Goal: Task Accomplishment & Management: Manage account settings

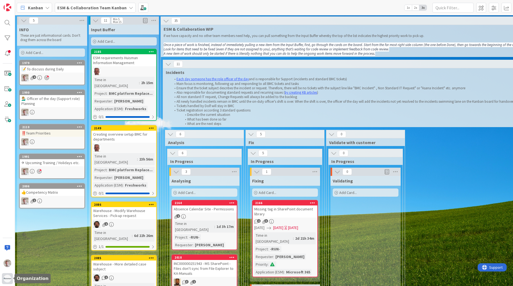
click at [4, 284] on div at bounding box center [7, 278] width 11 height 11
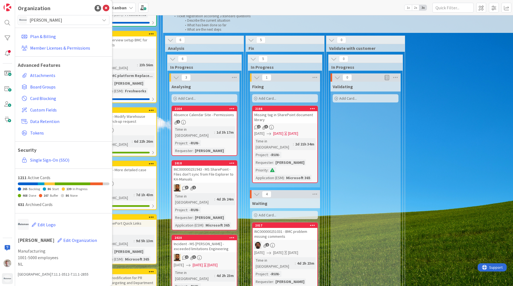
scroll to position [110, 0]
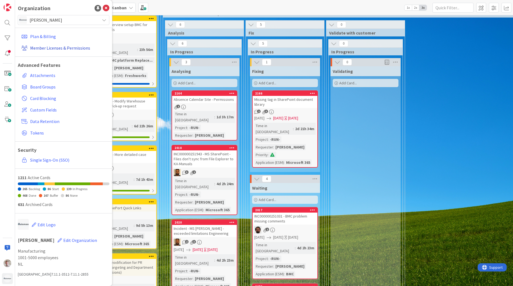
click at [53, 50] on link "Member Licenses & Permissions" at bounding box center [64, 48] width 90 height 10
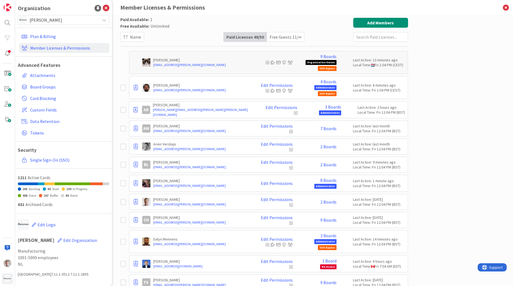
click at [64, 21] on span "[PERSON_NAME]" at bounding box center [63, 20] width 67 height 8
click at [42, 52] on span "[PERSON_NAME]" at bounding box center [68, 48] width 75 height 8
click at [108, 8] on icon at bounding box center [106, 8] width 7 height 7
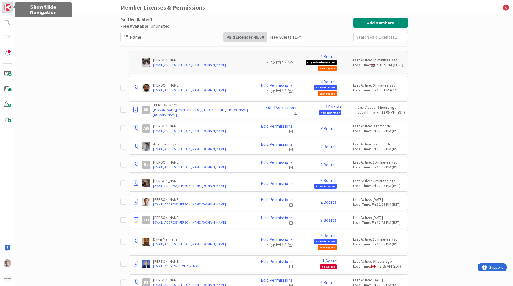
click at [10, 9] on img at bounding box center [8, 8] width 8 height 8
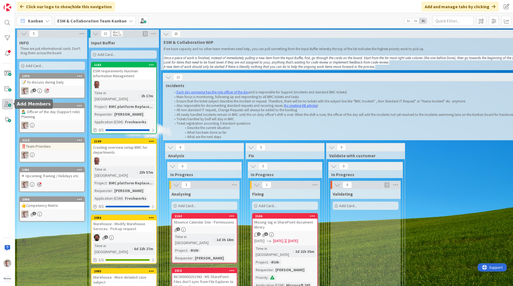
click at [4, 103] on span at bounding box center [7, 104] width 11 height 11
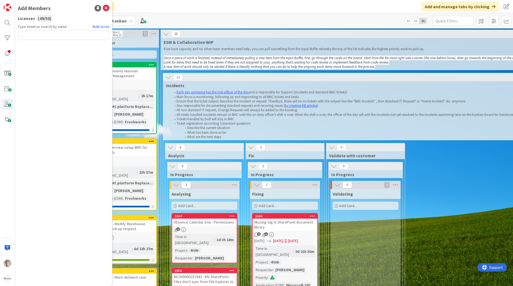
click at [62, 37] on input "text" at bounding box center [63, 35] width 91 height 10
type input "robbydebie86@gmail.com"
click at [27, 49] on button "Send Invite" at bounding box center [32, 47] width 29 height 10
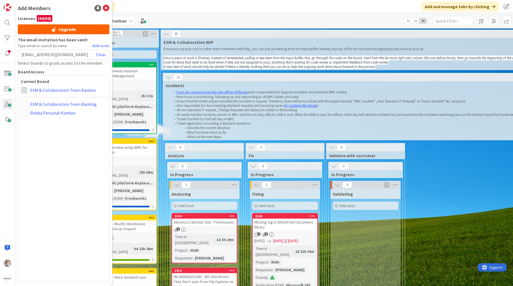
click at [26, 91] on span at bounding box center [24, 90] width 7 height 7
click at [41, 132] on span "Viewer" at bounding box center [60, 131] width 42 height 8
click at [43, 147] on div "Current Board Administrator Collaborator Commenter Viewer Remove ESM & Collabor…" at bounding box center [64, 178] width 92 height 207
click at [108, 7] on icon at bounding box center [106, 8] width 7 height 7
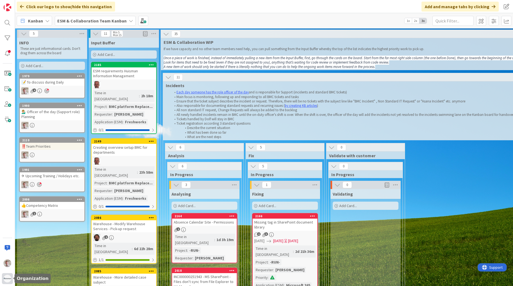
click at [6, 275] on div at bounding box center [7, 278] width 11 height 11
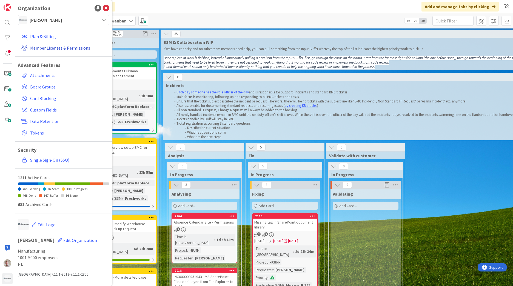
click at [41, 50] on link "Member Licenses & Permissions" at bounding box center [64, 48] width 90 height 10
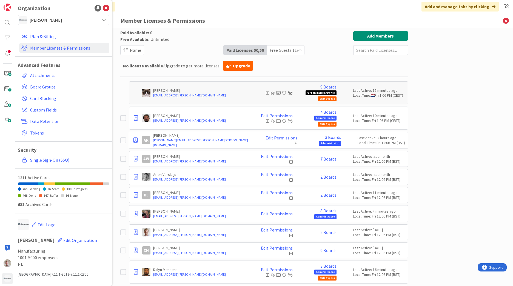
click at [283, 52] on div "Free Guests 11 / ∞" at bounding box center [285, 50] width 37 height 9
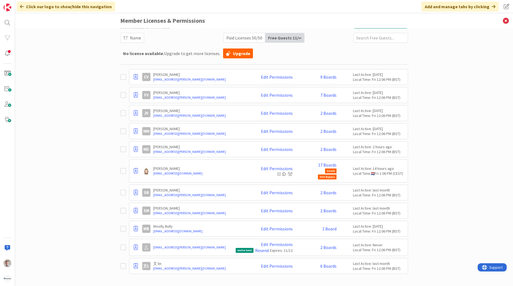
scroll to position [15, 0]
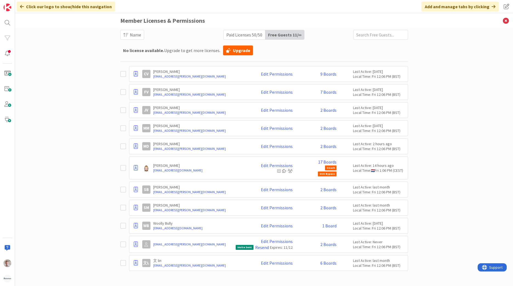
drag, startPoint x: 237, startPoint y: 39, endPoint x: 257, endPoint y: 35, distance: 19.9
click at [239, 39] on div "Paid Licenses 50 / 50" at bounding box center [245, 34] width 42 height 9
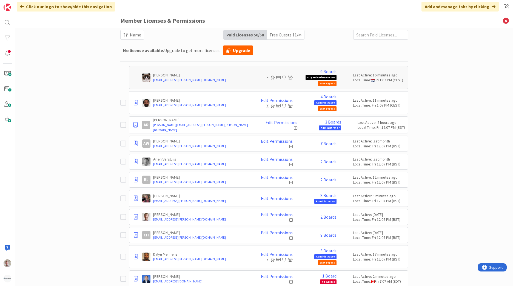
drag, startPoint x: 257, startPoint y: 35, endPoint x: 280, endPoint y: 36, distance: 23.1
click at [280, 36] on div "Free Guests 11 / ∞" at bounding box center [285, 34] width 37 height 9
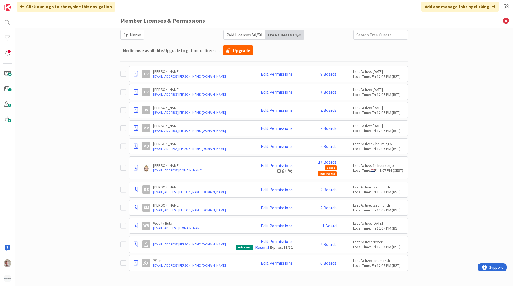
click at [85, 146] on div "Paid Available: 0 Free Available: Unlimited Name Paid Licenses 50 / 50 Free Gue…" at bounding box center [264, 157] width 498 height 258
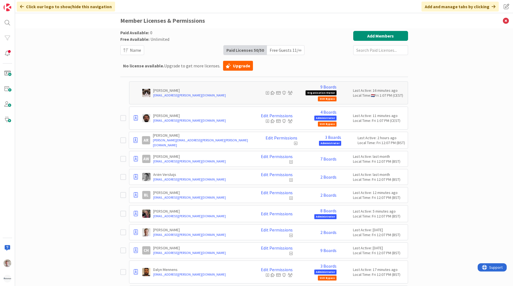
click at [272, 50] on div "Free Guests 11 / ∞" at bounding box center [285, 50] width 37 height 9
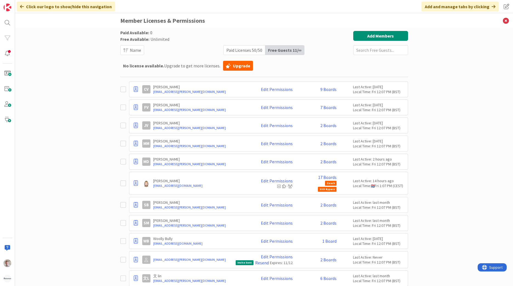
click at [247, 52] on div "Paid Licenses 50 / 50" at bounding box center [245, 50] width 42 height 9
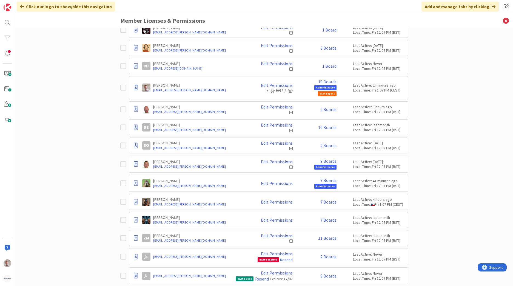
scroll to position [686, 0]
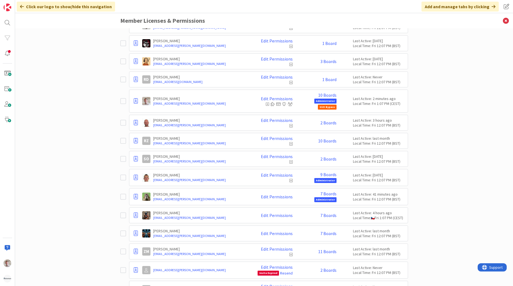
click at [120, 100] on icon at bounding box center [123, 101] width 6 height 7
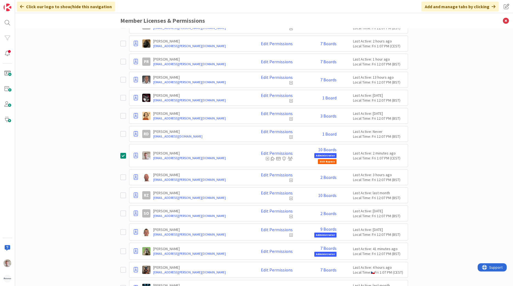
scroll to position [698, 0]
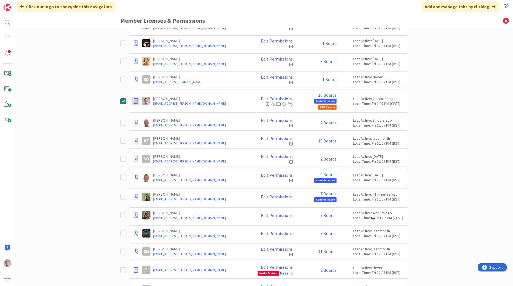
click at [134, 101] on icon at bounding box center [136, 100] width 4 height 5
click at [174, 117] on span "Demote to Free Guest" at bounding box center [162, 118] width 41 height 8
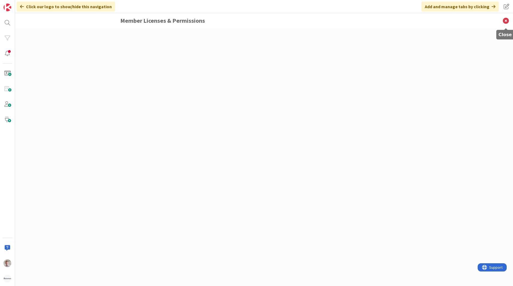
click at [503, 19] on icon at bounding box center [506, 20] width 14 height 15
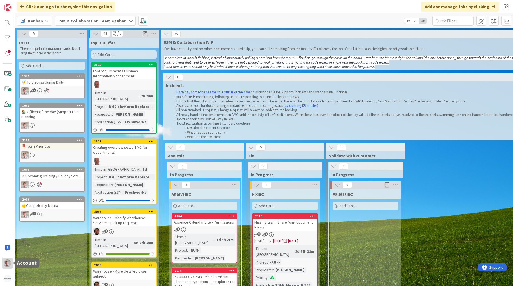
click at [10, 264] on img at bounding box center [8, 264] width 8 height 8
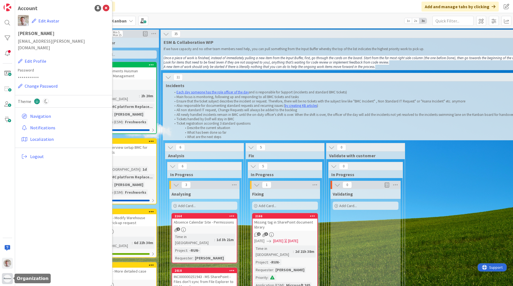
click at [4, 283] on div at bounding box center [7, 278] width 11 height 11
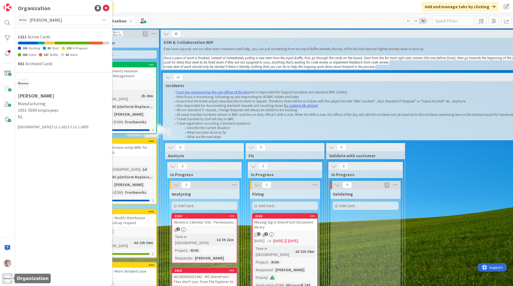
click at [5, 278] on img at bounding box center [8, 279] width 8 height 8
click at [8, 262] on img at bounding box center [8, 264] width 8 height 8
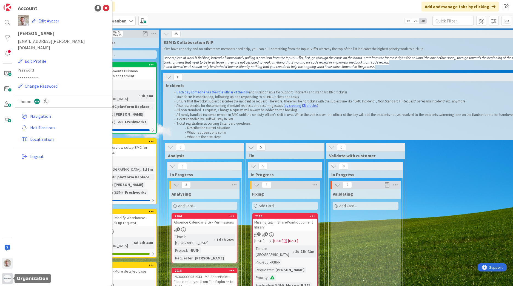
click at [5, 277] on img at bounding box center [8, 279] width 8 height 8
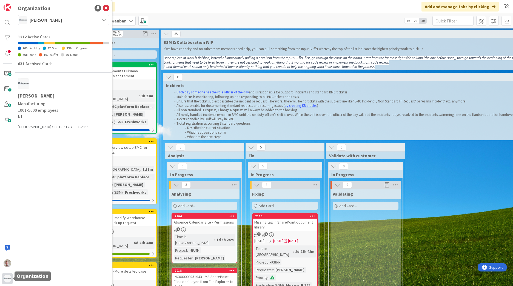
click at [5, 278] on img at bounding box center [8, 279] width 8 height 8
click at [7, 267] on img at bounding box center [8, 264] width 8 height 8
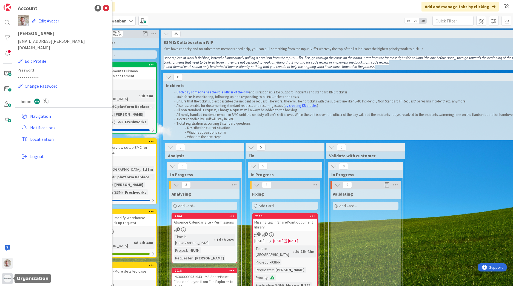
click at [8, 276] on img at bounding box center [8, 279] width 8 height 8
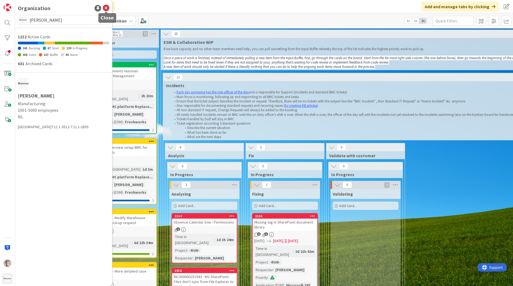
click at [106, 9] on icon at bounding box center [106, 8] width 7 height 7
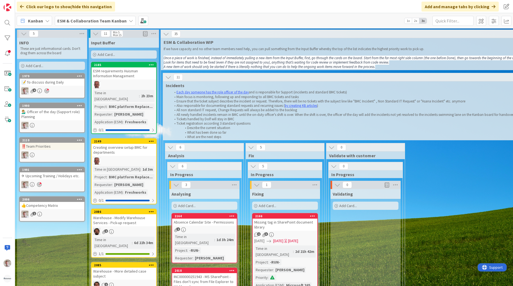
click at [199, 19] on div "Kanban ESM & Collaboration Team Kanban 1x 2x 3x" at bounding box center [264, 20] width 498 height 15
click at [10, 276] on div at bounding box center [7, 278] width 11 height 11
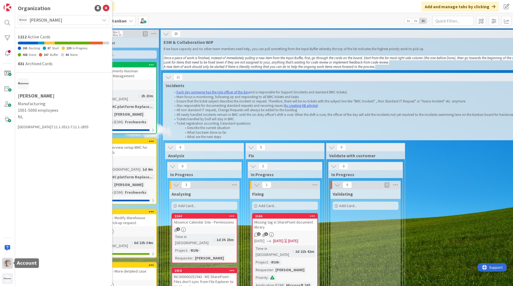
click at [5, 262] on img at bounding box center [8, 264] width 8 height 8
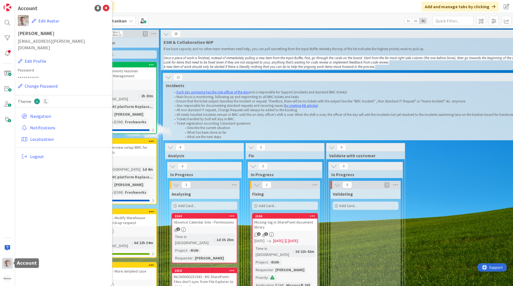
click at [6, 267] on img at bounding box center [8, 264] width 8 height 8
click at [5, 278] on img at bounding box center [8, 279] width 8 height 8
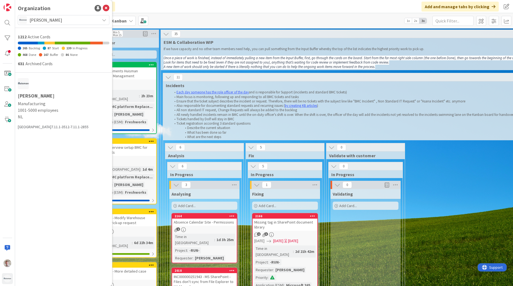
click at [38, 18] on span "[PERSON_NAME]" at bounding box center [63, 20] width 67 height 8
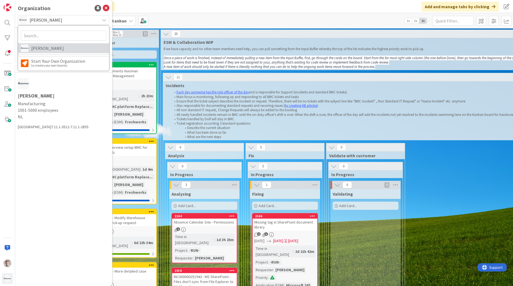
click at [42, 50] on span "[PERSON_NAME]" at bounding box center [68, 48] width 75 height 8
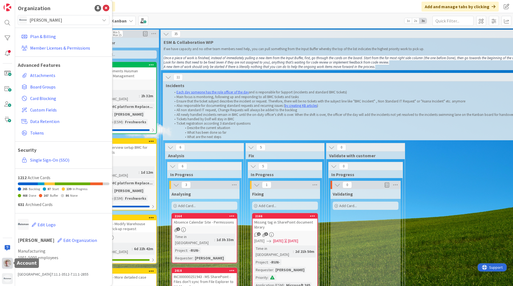
click at [11, 264] on img at bounding box center [8, 264] width 8 height 8
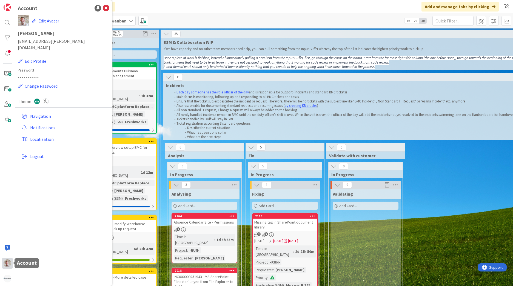
click at [10, 264] on img at bounding box center [8, 264] width 8 height 8
click at [3, 269] on div at bounding box center [7, 143] width 15 height 286
click at [4, 267] on div at bounding box center [7, 263] width 11 height 11
click at [6, 275] on img at bounding box center [8, 279] width 8 height 8
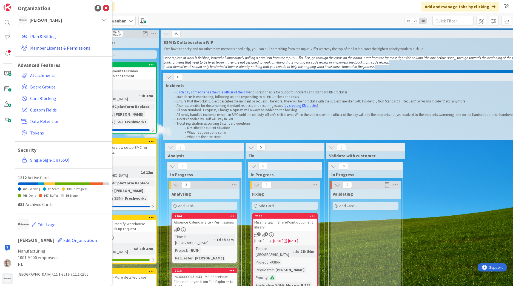
click at [45, 48] on link "Member Licenses & Permissions" at bounding box center [64, 48] width 90 height 10
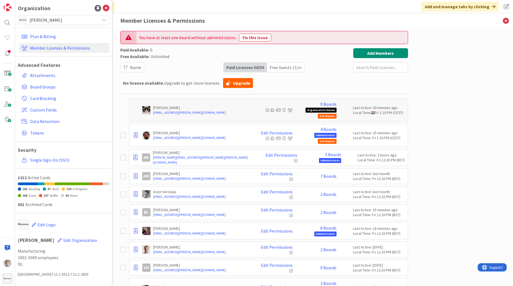
click at [358, 65] on input "text" at bounding box center [381, 68] width 55 height 10
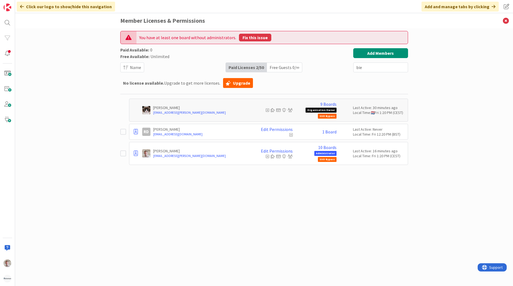
type input "bie"
click at [252, 38] on button "Fix this issue" at bounding box center [255, 38] width 32 height 8
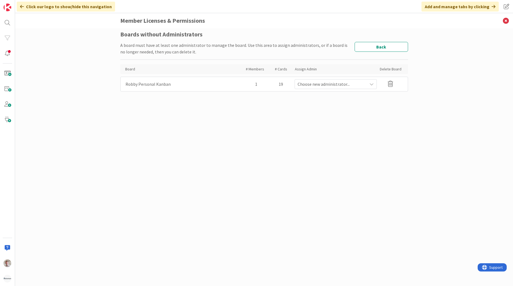
click at [332, 85] on span "Choose new administrator..." at bounding box center [333, 84] width 70 height 7
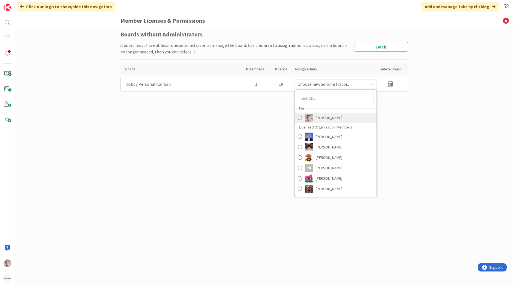
click at [322, 120] on span "[PERSON_NAME]" at bounding box center [329, 118] width 27 height 8
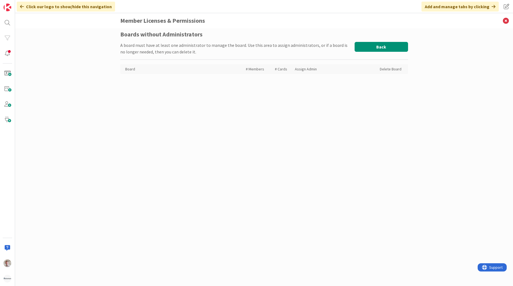
click at [388, 45] on button "Back" at bounding box center [381, 47] width 53 height 10
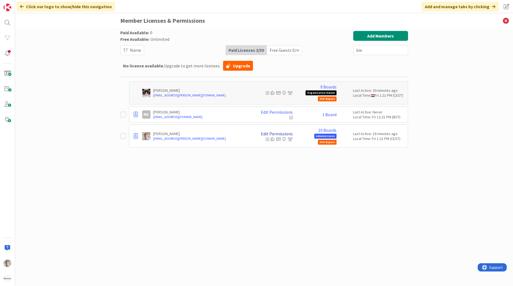
click at [278, 133] on link "Edit Permissions" at bounding box center [277, 133] width 32 height 5
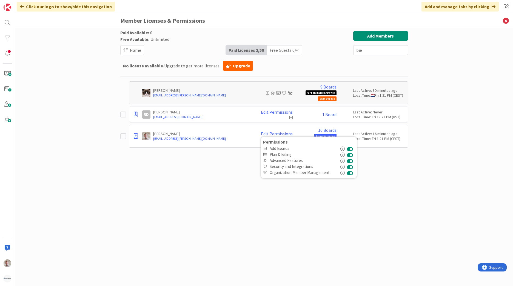
click at [433, 208] on div "Paid Available: 0 Free Available: Unlimited Name Paid Licenses 2 / 50 Free Gues…" at bounding box center [264, 157] width 498 height 258
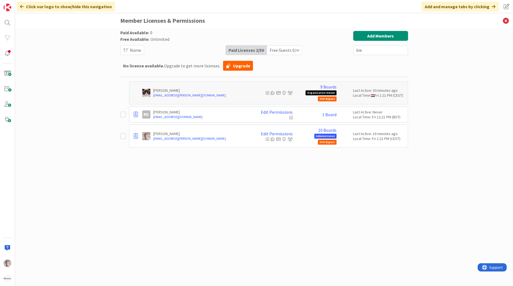
click at [301, 49] on div "Free Guests 0 / ∞" at bounding box center [284, 50] width 35 height 9
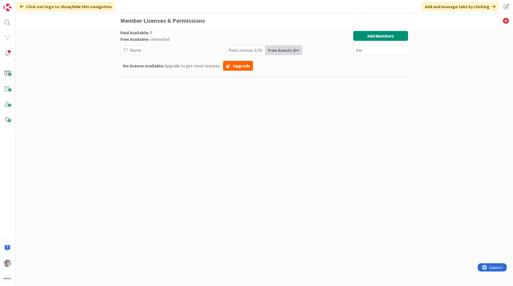
click at [250, 44] on div "Paid Available: 0 Free Available: Unlimited Name Paid Licenses 2 / 50 Free Gues…" at bounding box center [264, 43] width 288 height 24
click at [244, 49] on div "Paid Licenses 2 / 50" at bounding box center [245, 50] width 39 height 9
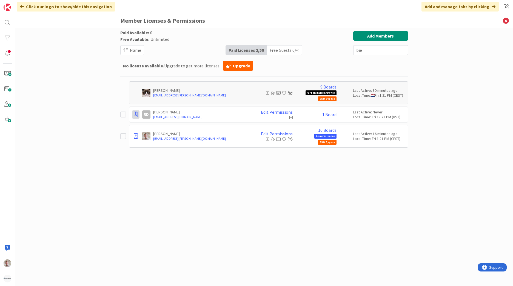
click at [137, 116] on icon at bounding box center [136, 114] width 4 height 5
drag, startPoint x: 305, startPoint y: 225, endPoint x: 296, endPoint y: 213, distance: 15.3
click at [305, 224] on div "Paid Available: 0 Free Available: Unlimited Name Paid Licenses 2 / 50 Free Gues…" at bounding box center [264, 152] width 288 height 242
click at [264, 213] on div "Paid Available: 0 Free Available: Unlimited Name Paid Licenses 2 / 50 Free Gues…" at bounding box center [264, 152] width 288 height 242
click at [441, 153] on div "Paid Available: 0 Free Available: Unlimited Name Paid Licenses 2 / 50 Free Gues…" at bounding box center [264, 157] width 498 height 258
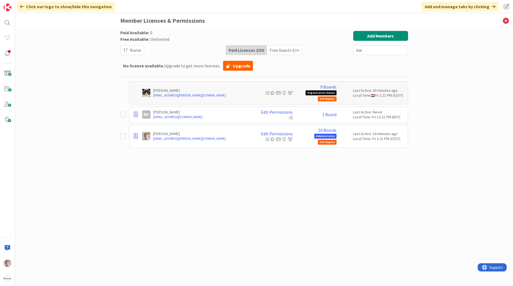
click at [125, 116] on icon at bounding box center [123, 114] width 6 height 7
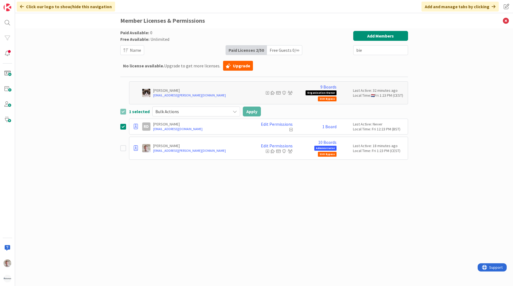
click at [225, 112] on span "Bulk Actions" at bounding box center [191, 112] width 72 height 8
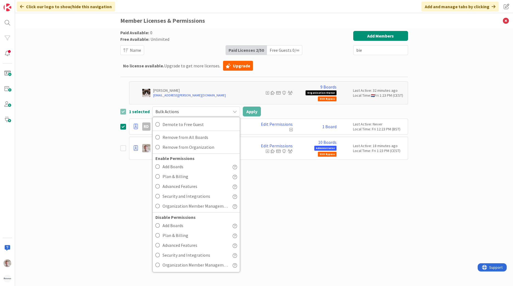
click at [369, 233] on div "Paid Available: 0 Free Available: Unlimited Name Paid Licenses 2 / 50 Free Gues…" at bounding box center [264, 152] width 288 height 242
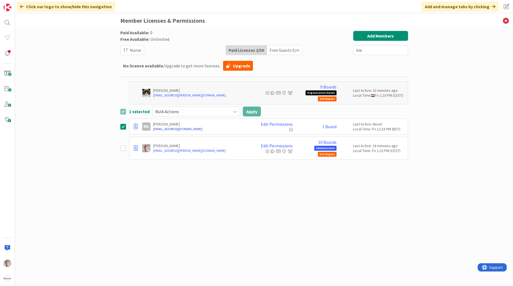
click at [168, 127] on link "robbydebie86@gmail.com" at bounding box center [201, 129] width 96 height 5
click at [138, 128] on div at bounding box center [135, 127] width 7 height 8
click at [148, 142] on span "Demote to Free Guest" at bounding box center [162, 143] width 41 height 8
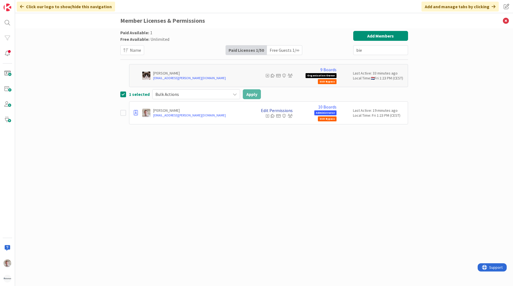
click at [279, 112] on link "Edit Permissions" at bounding box center [277, 110] width 32 height 5
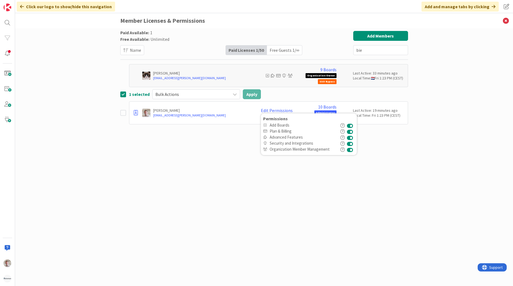
click at [343, 150] on icon "button" at bounding box center [343, 150] width 4 height 4
click at [345, 127] on icon "button" at bounding box center [343, 125] width 4 height 4
click at [332, 137] on span "Advanced Features" at bounding box center [303, 137] width 67 height 5
click at [290, 180] on div "Paid Available: 1 Free Available: Unlimited Name Paid Licenses 1 / 50 Free Gues…" at bounding box center [264, 152] width 288 height 242
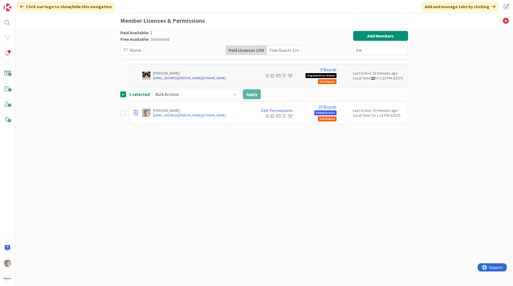
click at [213, 77] on link "kevandijk@huisman-nl.com" at bounding box center [201, 78] width 96 height 5
click at [284, 50] on div "Free Guests 1 / ∞" at bounding box center [284, 50] width 35 height 9
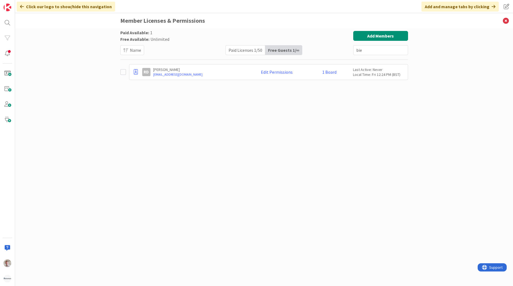
drag, startPoint x: 352, startPoint y: 120, endPoint x: 277, endPoint y: 89, distance: 81.5
click at [346, 119] on div "Paid Available: 1 Free Available: Unlimited Name Paid Licenses 1 / 50 Free Gues…" at bounding box center [264, 152] width 288 height 242
click at [255, 47] on div "Paid Licenses 1 / 50" at bounding box center [245, 50] width 39 height 9
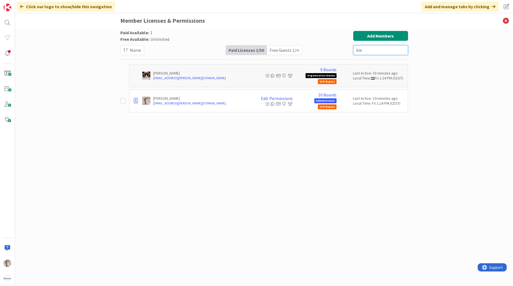
drag, startPoint x: 374, startPoint y: 50, endPoint x: 301, endPoint y: 48, distance: 72.4
click at [323, 50] on div "Paid Available: 1 Free Available: Unlimited Name Paid Licenses 1 / 50 Free Gues…" at bounding box center [264, 43] width 288 height 24
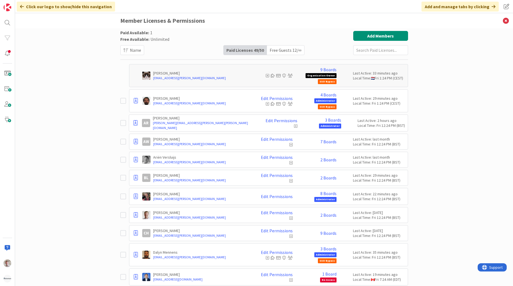
click at [60, 190] on div "Paid Available: 1 Free Available: Unlimited Name Paid Licenses 49 / 50 Free Gue…" at bounding box center [264, 157] width 498 height 258
click at [476, 144] on div "Paid Available: 1 Free Available: Unlimited Name Paid Licenses 49 / 50 Free Gue…" at bounding box center [264, 157] width 498 height 258
click at [358, 52] on input "text" at bounding box center [381, 50] width 55 height 10
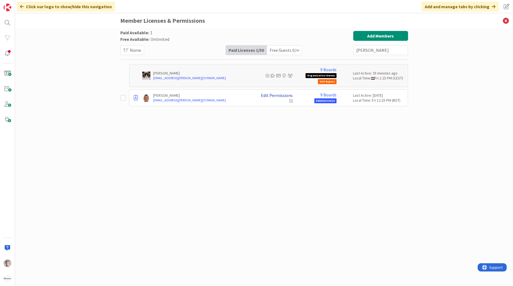
click at [287, 95] on link "Edit Permissions" at bounding box center [277, 95] width 32 height 5
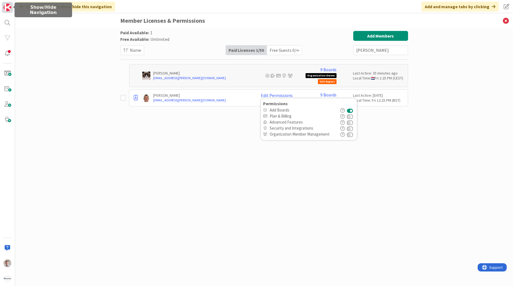
click at [9, 8] on img at bounding box center [8, 8] width 8 height 8
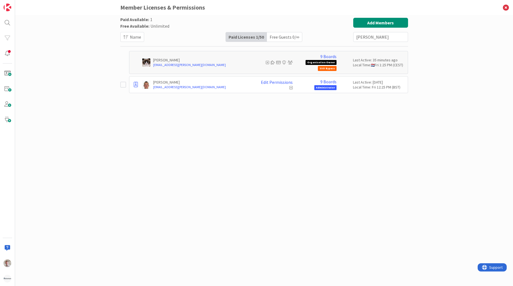
click at [292, 36] on div "Free Guests 0 / ∞" at bounding box center [284, 36] width 35 height 9
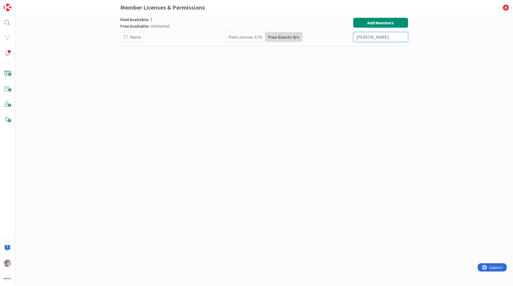
click at [387, 40] on input "thom" at bounding box center [381, 37] width 55 height 10
type input "robb"
click at [121, 59] on icon at bounding box center [123, 59] width 6 height 7
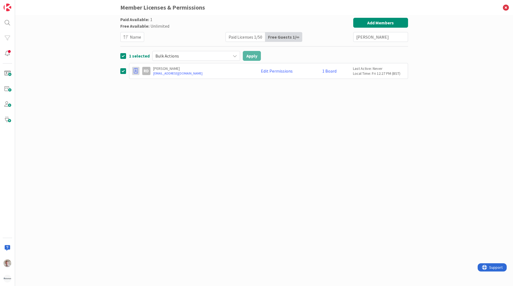
click at [136, 71] on icon at bounding box center [136, 70] width 4 height 5
click at [159, 103] on span "Remove from Organization" at bounding box center [168, 104] width 52 height 8
click at [237, 37] on div "Paid Licenses 1 / 50" at bounding box center [245, 36] width 39 height 9
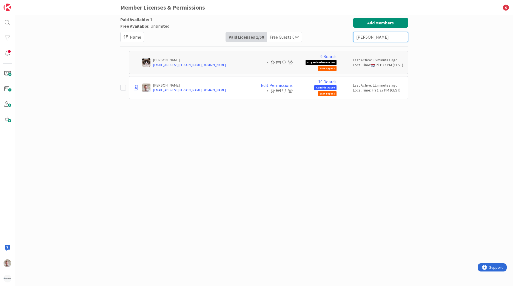
click at [398, 41] on input "robb" at bounding box center [381, 37] width 55 height 10
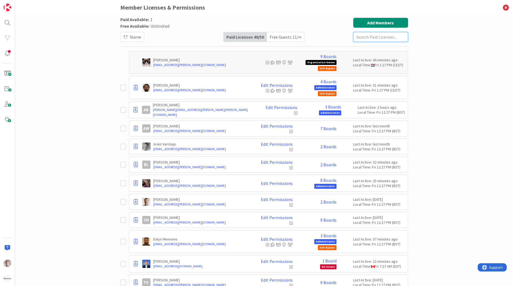
click at [384, 34] on input "text" at bounding box center [381, 37] width 55 height 10
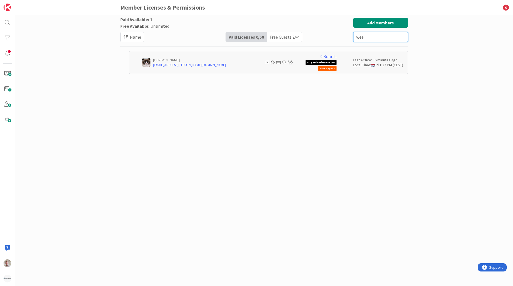
type input "wee"
click at [272, 38] on div "Free Guests 2 / ∞" at bounding box center [284, 36] width 35 height 9
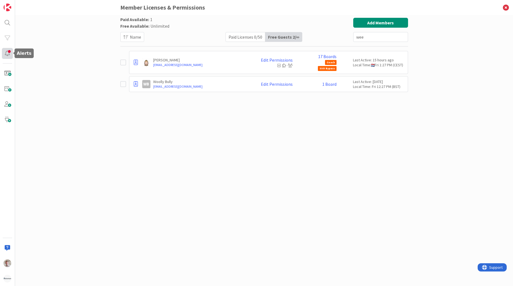
click at [7, 55] on div at bounding box center [7, 53] width 11 height 11
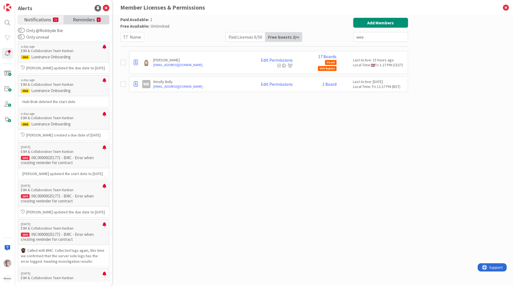
click at [70, 18] on link "Reminders 3" at bounding box center [87, 19] width 46 height 9
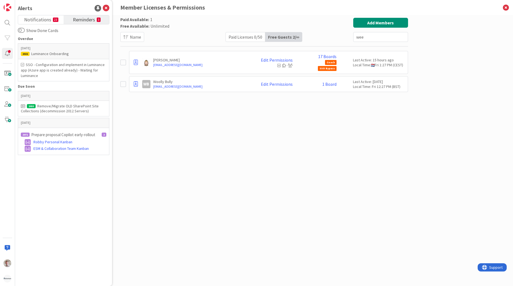
click at [187, 149] on div "Paid Available: 1 Free Available: Unlimited Name Paid Licenses 0 / 50 Free Gues…" at bounding box center [264, 145] width 288 height 255
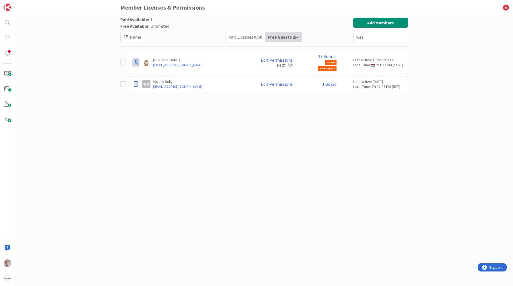
click at [135, 62] on icon at bounding box center [136, 62] width 4 height 5
drag, startPoint x: 107, startPoint y: 128, endPoint x: 109, endPoint y: 125, distance: 3.7
click at [108, 128] on div "Paid Available: 1 Free Available: Unlimited Name Paid Licenses 0 / 50 Free Gues…" at bounding box center [264, 150] width 498 height 271
drag, startPoint x: 234, startPoint y: 33, endPoint x: 226, endPoint y: 38, distance: 8.6
click at [234, 33] on div "Paid Licenses 0 / 50" at bounding box center [245, 36] width 39 height 9
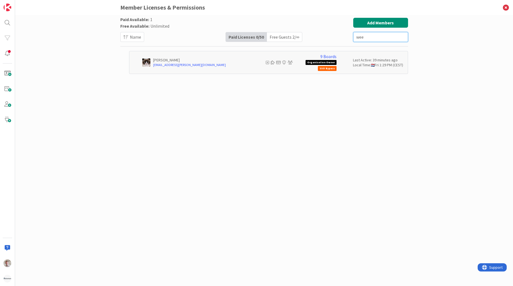
click at [367, 36] on input "wee" at bounding box center [381, 37] width 55 height 10
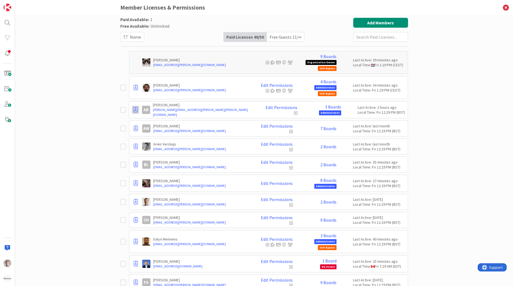
click at [132, 111] on div at bounding box center [135, 110] width 7 height 8
click at [4, 278] on img at bounding box center [8, 279] width 8 height 8
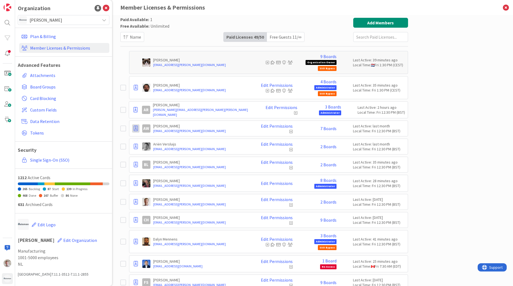
click at [134, 127] on icon at bounding box center [136, 128] width 4 height 5
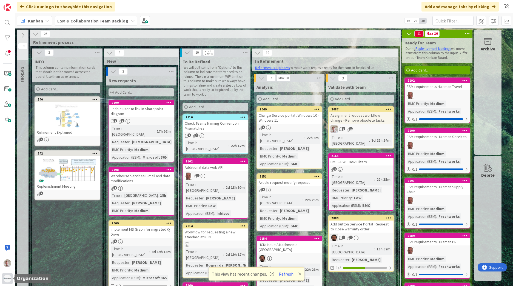
click at [8, 280] on img at bounding box center [8, 279] width 8 height 8
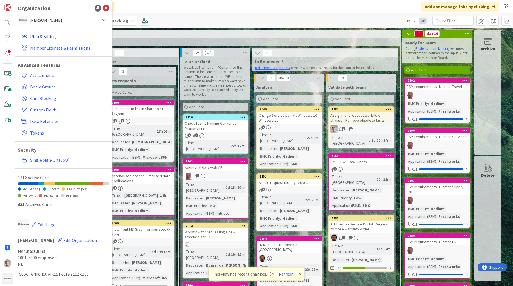
click at [52, 38] on link "Plan & Billing" at bounding box center [64, 37] width 90 height 10
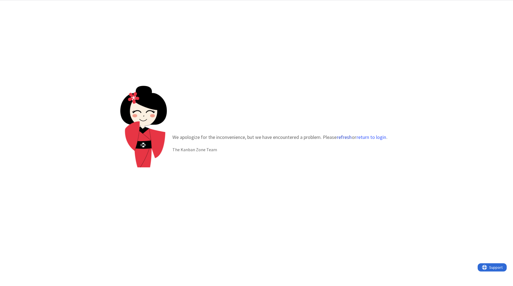
click at [351, 140] on button "refresh" at bounding box center [344, 137] width 15 height 5
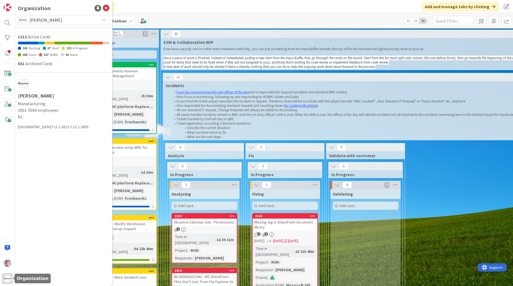
click at [9, 281] on img at bounding box center [8, 279] width 8 height 8
click at [7, 265] on img at bounding box center [8, 264] width 8 height 8
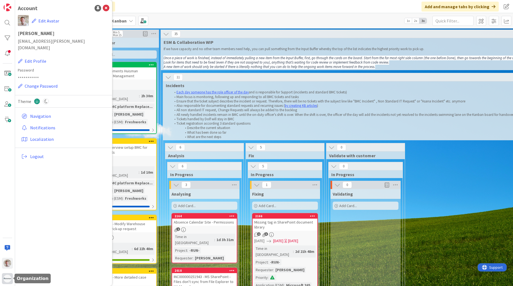
click at [7, 282] on img at bounding box center [8, 279] width 8 height 8
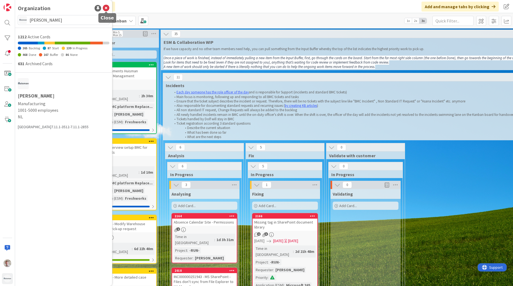
click at [106, 8] on icon at bounding box center [106, 8] width 7 height 7
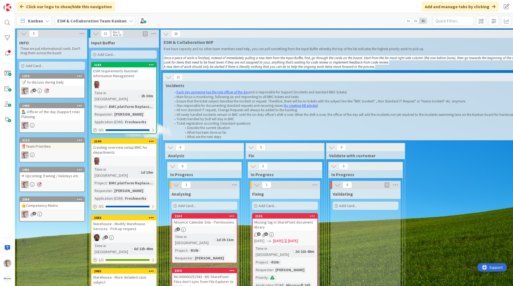
click at [136, 7] on div "Click our logo to show/hide this navigation Add and manage tabs by clicking" at bounding box center [264, 6] width 498 height 13
click at [10, 278] on img at bounding box center [8, 279] width 8 height 8
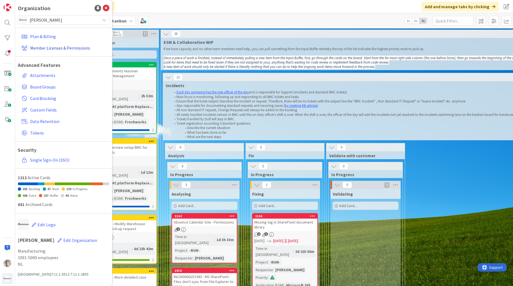
click at [48, 48] on link "Member Licenses & Permissions" at bounding box center [64, 48] width 90 height 10
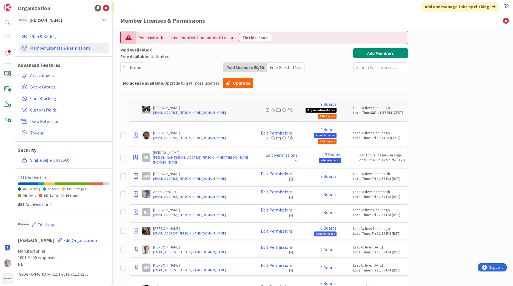
click at [282, 67] on div "Free Guests 11 / ∞" at bounding box center [285, 67] width 37 height 9
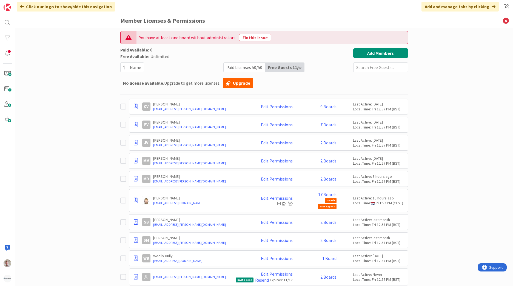
click at [246, 68] on div "Paid Licenses 50 / 50" at bounding box center [245, 67] width 42 height 9
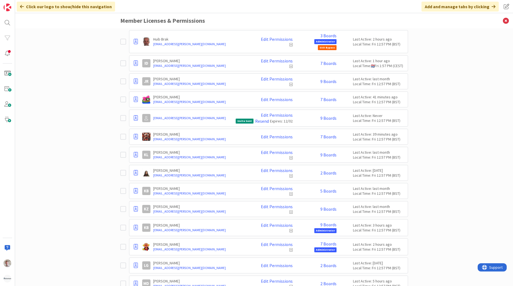
scroll to position [411, 0]
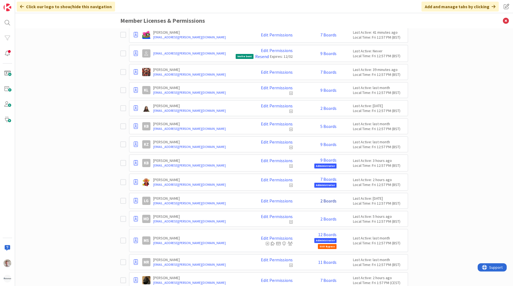
click at [330, 203] on link "2 Boards" at bounding box center [329, 201] width 16 height 5
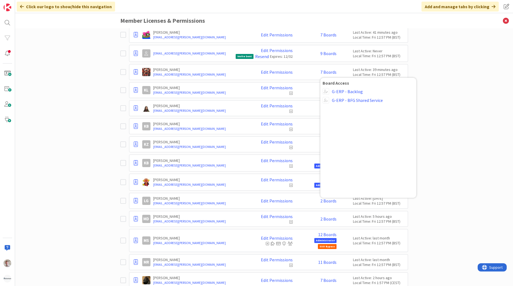
click at [61, 186] on div "You have at least one board without administrators. Fix this issue Paid Availab…" at bounding box center [264, 157] width 498 height 258
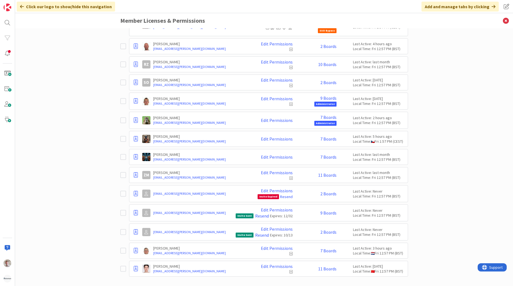
scroll to position [785, 0]
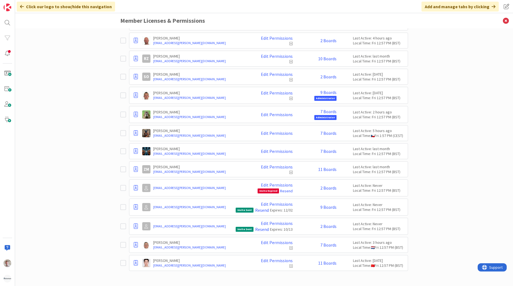
click at [123, 190] on icon at bounding box center [123, 188] width 6 height 7
click at [135, 188] on icon at bounding box center [136, 187] width 4 height 5
click at [145, 219] on span "Remove from Organization" at bounding box center [168, 221] width 52 height 8
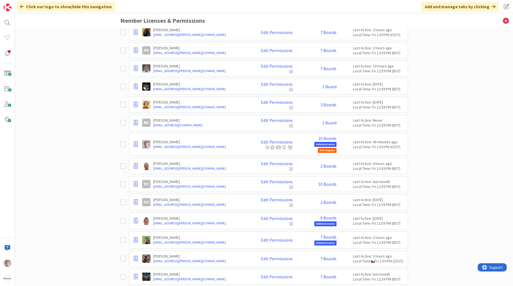
scroll to position [651, 0]
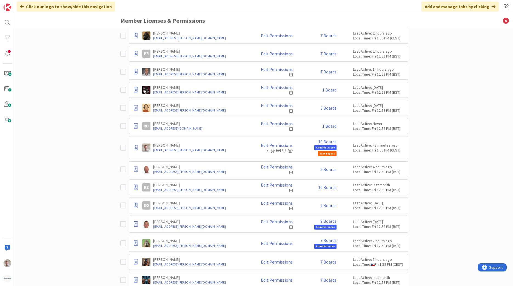
click at [124, 128] on icon at bounding box center [123, 126] width 6 height 7
click at [134, 129] on icon at bounding box center [136, 125] width 4 height 5
click at [152, 157] on span "Remove from Organization" at bounding box center [168, 159] width 52 height 8
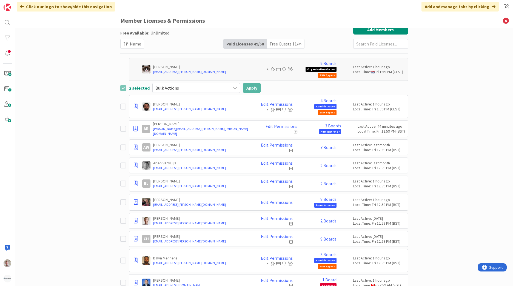
scroll to position [0, 0]
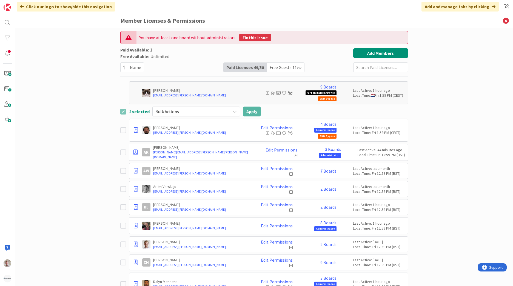
click at [247, 35] on button "Fix this issue" at bounding box center [255, 38] width 32 height 8
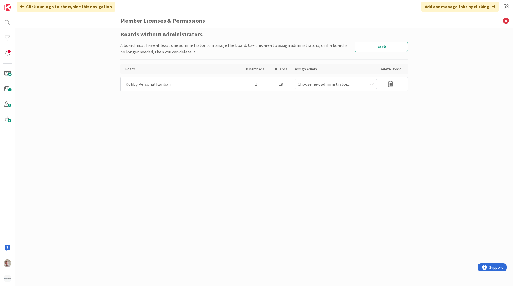
click at [344, 82] on span "Choose new administrator..." at bounding box center [333, 84] width 70 height 7
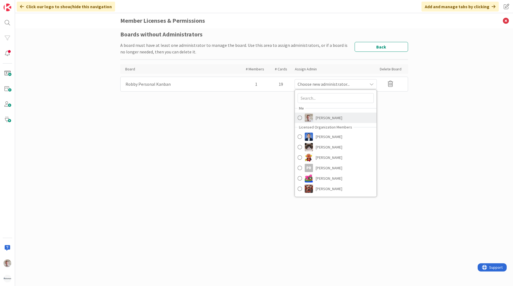
click at [321, 115] on span "[PERSON_NAME]" at bounding box center [329, 118] width 27 height 8
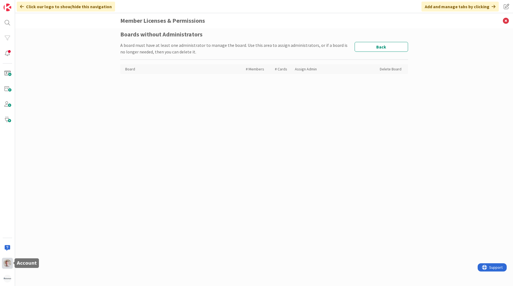
click at [10, 267] on div at bounding box center [7, 263] width 11 height 11
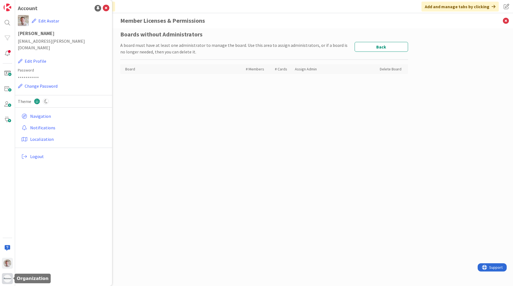
click at [9, 276] on img at bounding box center [8, 279] width 8 height 8
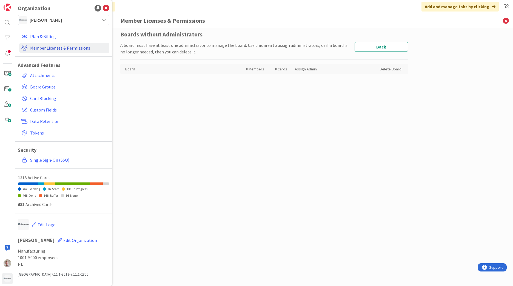
click at [40, 49] on link "Member Licenses & Permissions" at bounding box center [64, 48] width 90 height 10
click at [402, 42] on div "Boards without Administrators A board must have at least one administrator to m…" at bounding box center [264, 52] width 288 height 43
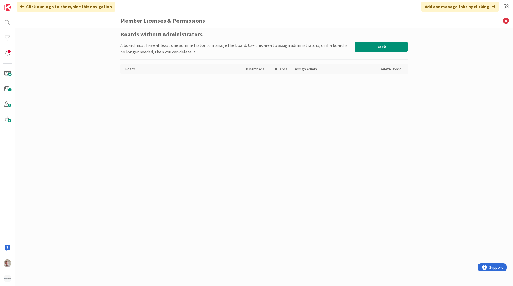
click at [396, 44] on button "Back" at bounding box center [381, 47] width 53 height 10
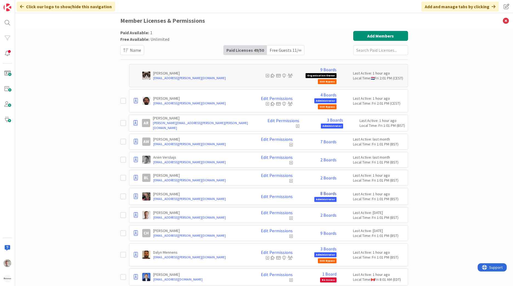
click at [326, 192] on link "8 Boards" at bounding box center [329, 193] width 16 height 5
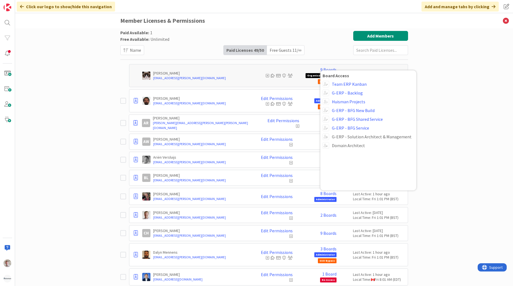
click at [344, 146] on span "Domain Architect" at bounding box center [373, 145] width 82 height 5
click at [465, 113] on div "Paid Available: 1 Free Available: Unlimited Name Paid Licenses 49 / 50 Free Gue…" at bounding box center [264, 157] width 498 height 258
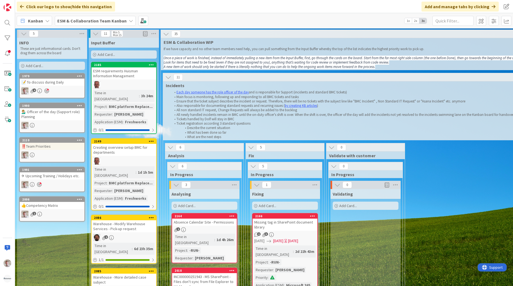
click at [75, 17] on div "ESM & Collaboration Team Kanban" at bounding box center [95, 21] width 81 height 10
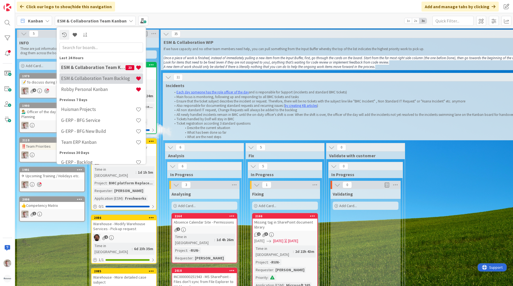
click at [88, 78] on h4 "ESM & Collaboration Team Backlog" at bounding box center [98, 78] width 75 height 5
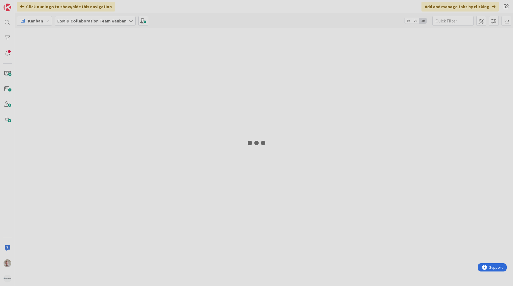
click at [95, 27] on div at bounding box center [256, 143] width 513 height 286
click at [99, 24] on div at bounding box center [256, 143] width 513 height 286
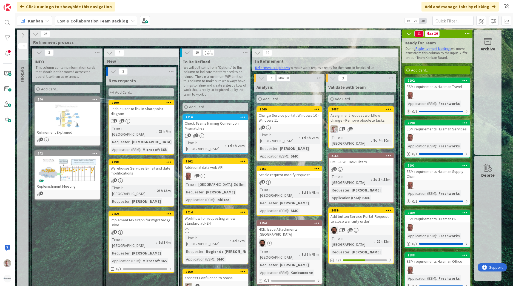
click at [108, 21] on b "ESM & Collaboration Team Backlog" at bounding box center [92, 20] width 71 height 5
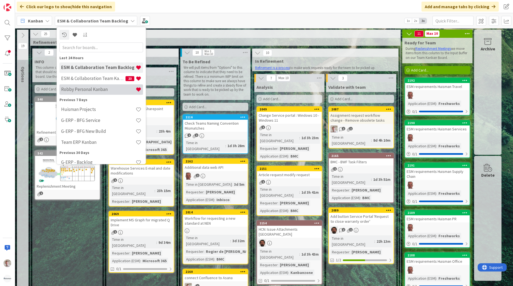
click at [94, 88] on h4 "Robby Personal Kanban" at bounding box center [98, 89] width 75 height 5
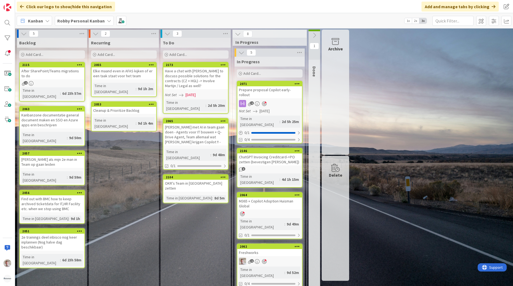
click at [268, 154] on div "ChatGPT Invoicing Creditcard->PO zetten (bevestigen Carlo)" at bounding box center [269, 160] width 65 height 12
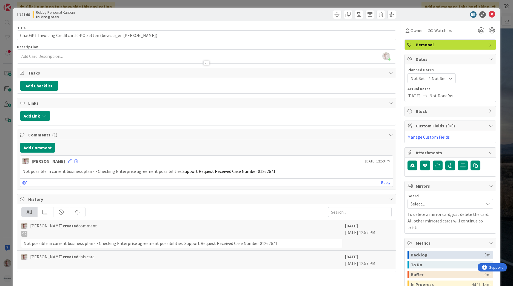
click at [489, 12] on icon at bounding box center [492, 14] width 7 height 7
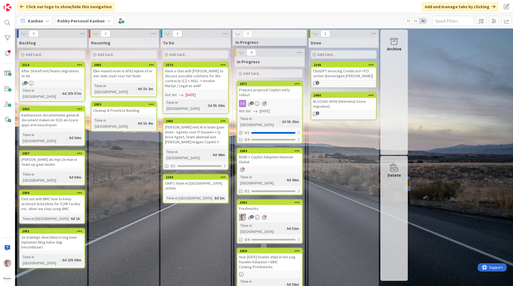
click at [354, 72] on div "ChatGPT Invoicing Creditcard->PO zetten (bevestigen Carlo)" at bounding box center [344, 73] width 65 height 12
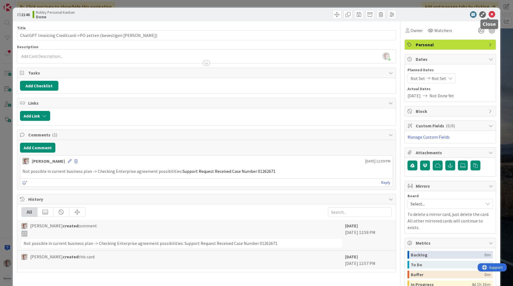
click at [485, 16] on div at bounding box center [447, 14] width 97 height 7
click at [489, 15] on icon at bounding box center [492, 14] width 7 height 7
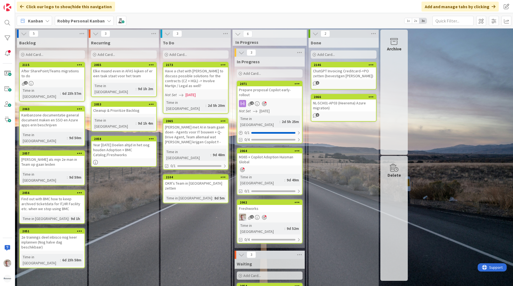
click at [193, 94] on span "[DATE]" at bounding box center [191, 95] width 10 height 6
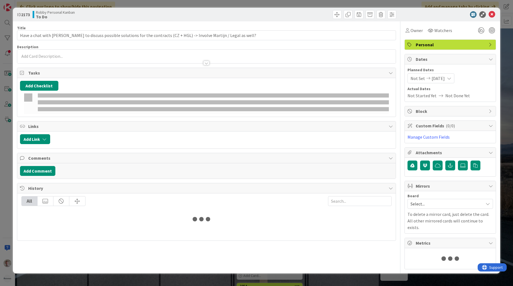
type input "Have a chat with Karel to discuss possible solutions for the contracts (CZ + HG…"
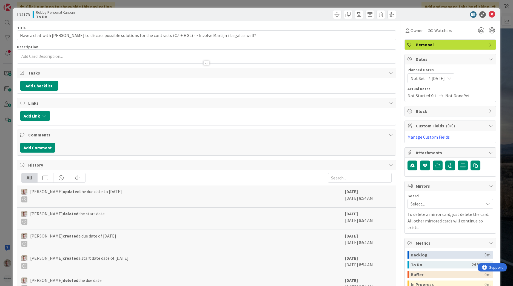
click at [422, 97] on span "Not Started Yet" at bounding box center [422, 95] width 29 height 7
click at [422, 80] on div "Not Set 10/03/2025" at bounding box center [431, 78] width 47 height 10
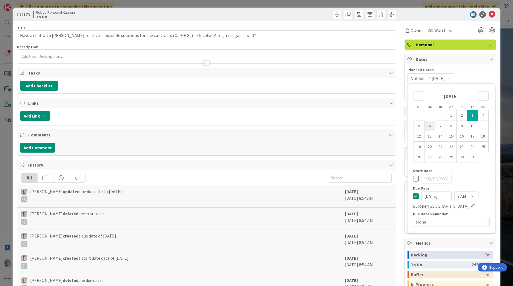
click at [425, 126] on td "6" at bounding box center [430, 126] width 11 height 10
type input "[DATE]"
type input "Have a chat with Karel to discuss possible solutions for the contracts (CZ + HG…"
click at [411, 198] on div "Su Mo Tu We Th Fr Sa September 2025 1 2 3 4 5 6 7 8 9 10 11 12 13 14 15 16 17 1…" at bounding box center [452, 159] width 82 height 144
click at [413, 197] on icon at bounding box center [416, 196] width 6 height 7
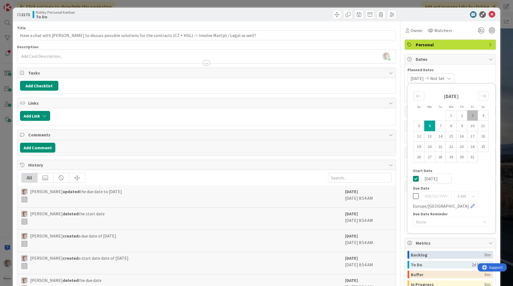
type input "[DATE]"
type input "Have a chat with Karel to discuss possible solutions for the contracts (CZ + HG…"
click at [487, 18] on div "ID 2173 Robby Personal Kanban To Do" at bounding box center [257, 15] width 488 height 14
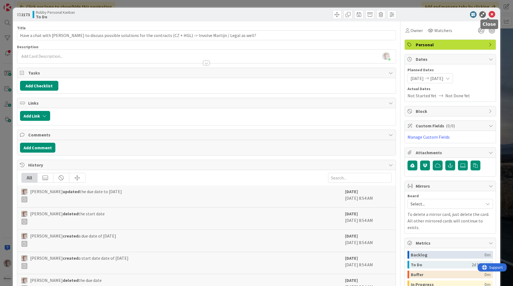
click at [489, 13] on icon at bounding box center [492, 14] width 7 height 7
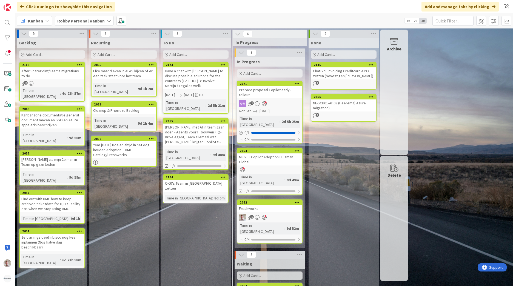
click at [64, 17] on div "Robby Personal Kanban" at bounding box center [84, 21] width 59 height 10
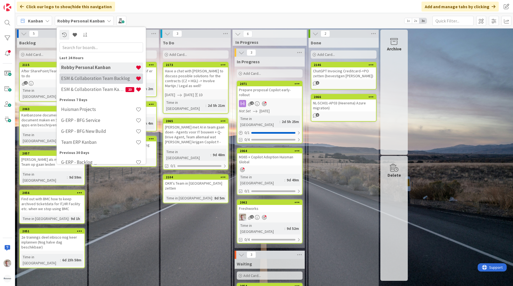
click at [91, 81] on h4 "ESM & Collaboration Team Backlog" at bounding box center [98, 78] width 75 height 5
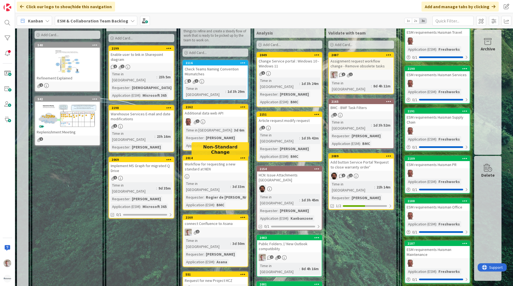
scroll to position [53, 0]
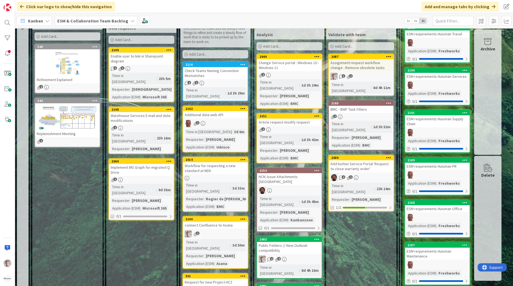
click at [207, 222] on div "connect Confluence to Asana" at bounding box center [215, 225] width 65 height 7
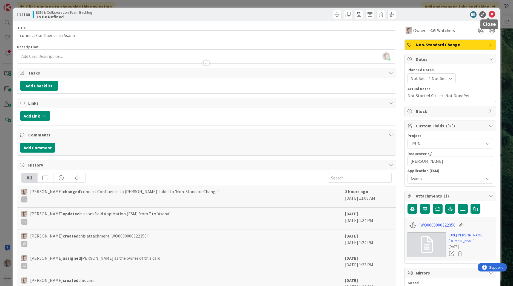
click at [490, 15] on icon at bounding box center [492, 14] width 7 height 7
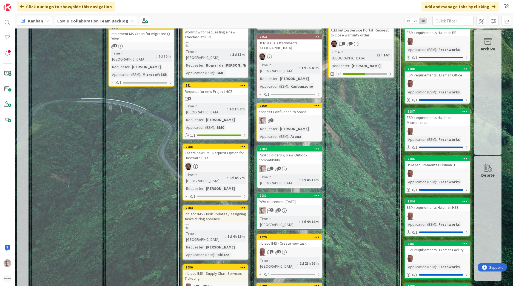
scroll to position [178, 0]
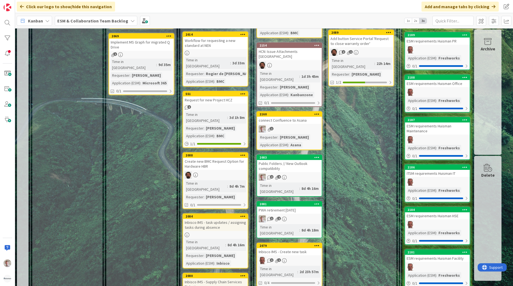
click at [294, 117] on div "connect Confluence to Asana" at bounding box center [289, 120] width 65 height 7
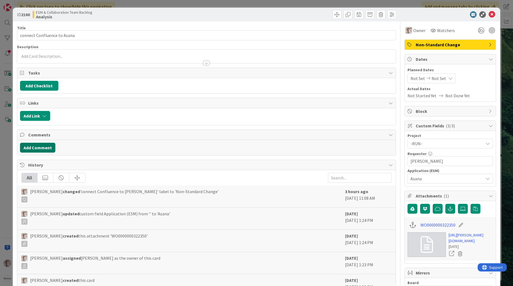
click at [32, 151] on button "Add Comment" at bounding box center [37, 148] width 35 height 10
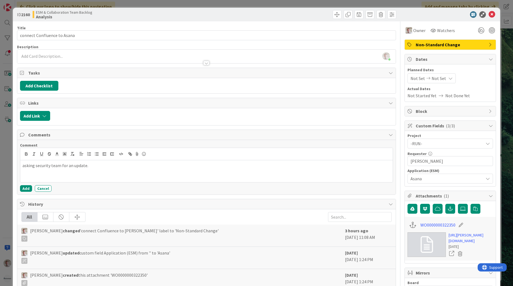
click at [32, 53] on div "Robby de Bie just joined" at bounding box center [206, 57] width 379 height 14
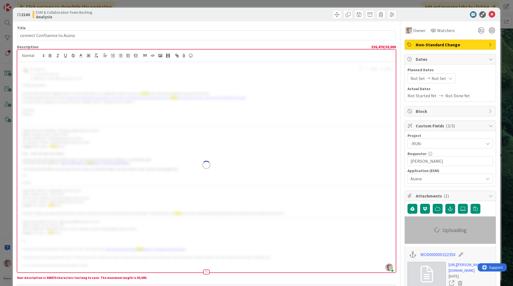
click at [163, 125] on img at bounding box center [206, 165] width 373 height 204
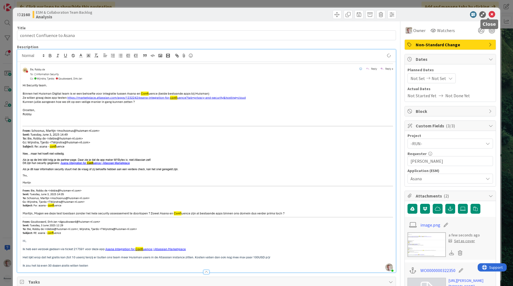
click at [491, 16] on icon at bounding box center [492, 14] width 7 height 7
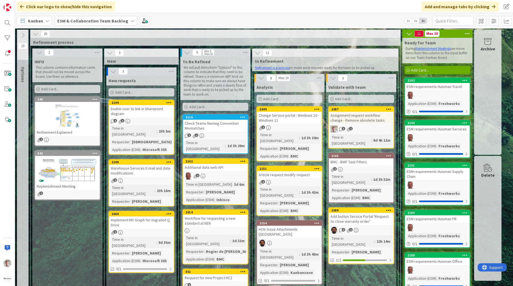
click at [21, 37] on icon at bounding box center [23, 35] width 6 height 6
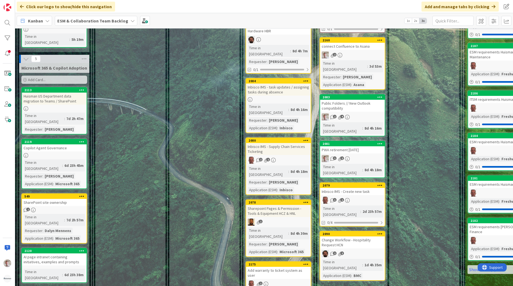
scroll to position [302, 0]
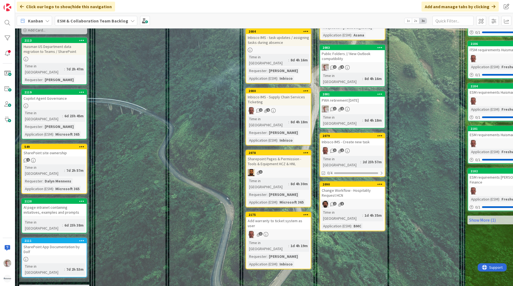
click at [334, 131] on div "Analysis Add Card... 2049 Change Service portal : Windows 10 - Windows 11 1 Tim…" at bounding box center [353, 217] width 70 height 873
click at [332, 187] on div "Change Workflow - Hospitality Request HCN" at bounding box center [352, 193] width 65 height 12
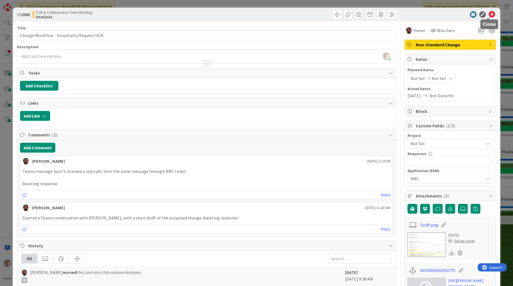
click at [489, 16] on icon at bounding box center [492, 14] width 7 height 7
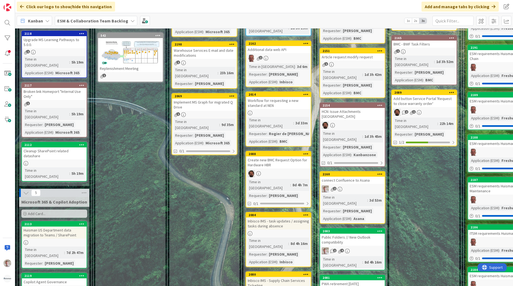
scroll to position [110, 0]
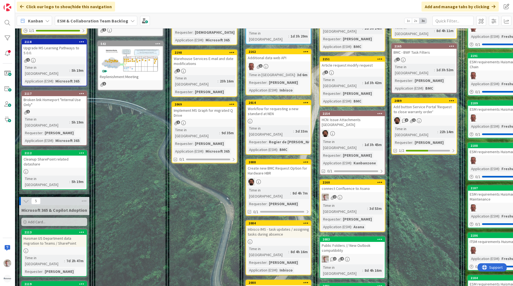
click at [78, 19] on b "ESM & Collaboration Team Backlog" at bounding box center [92, 20] width 71 height 5
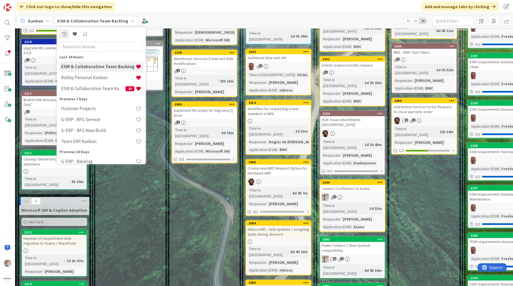
scroll to position [0, 0]
click at [42, 20] on span "Kanban" at bounding box center [35, 21] width 15 height 7
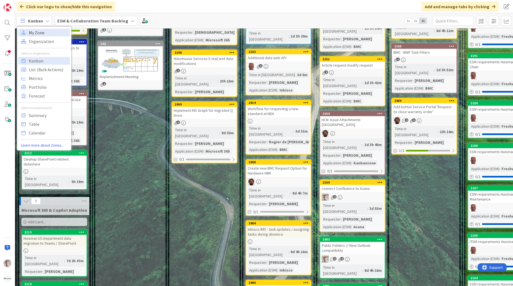
click at [38, 32] on span "My Zone" at bounding box center [48, 33] width 39 height 8
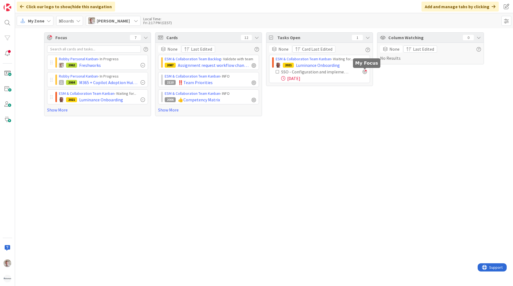
click at [366, 71] on div at bounding box center [365, 72] width 4 height 4
click at [341, 99] on div "Tasks Open 1 None Card Last Edited ESM & Collaboration Team Kanban › Waiting fo…" at bounding box center [319, 74] width 107 height 84
click at [341, 78] on div "09/26/2025" at bounding box center [324, 78] width 86 height 7
click at [347, 62] on div "2021 Luminance Onboarding" at bounding box center [321, 65] width 91 height 7
click at [321, 55] on div "ESM & Collaboration Team Kanban › Waiting for... 2021 Luminance Onboarding SSO …" at bounding box center [319, 69] width 101 height 28
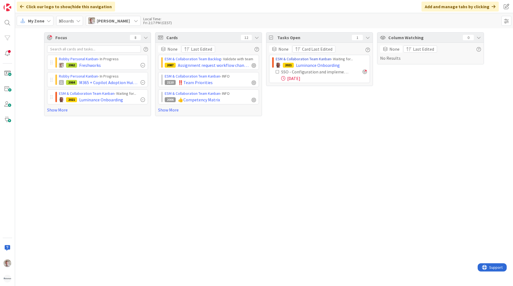
click at [321, 61] on link "ESM & Collaboration Team Kanban" at bounding box center [303, 58] width 55 height 5
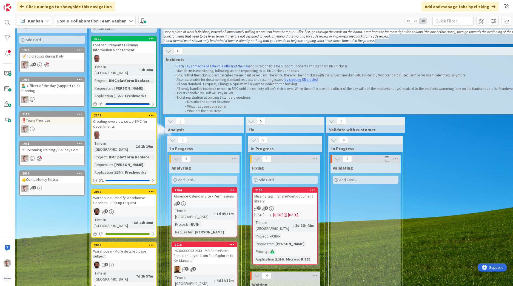
scroll to position [55, 0]
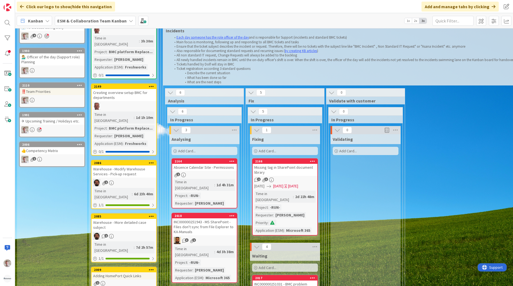
click at [53, 16] on div "Kanban ESM & Collaboration Team Kanban 1x 2x 3x" at bounding box center [264, 20] width 498 height 15
click at [50, 19] on div "Kanban" at bounding box center [34, 21] width 35 height 10
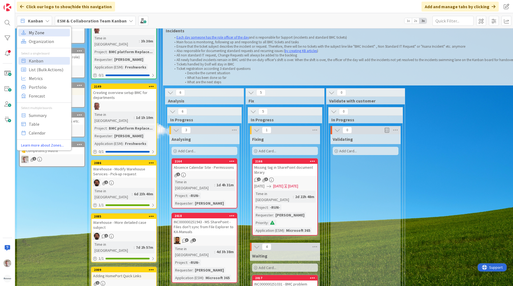
click at [39, 34] on span "My Zone" at bounding box center [48, 33] width 39 height 8
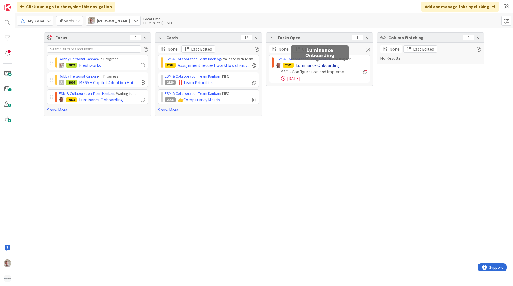
click at [304, 66] on span "Luminance Onboarding" at bounding box center [318, 65] width 44 height 7
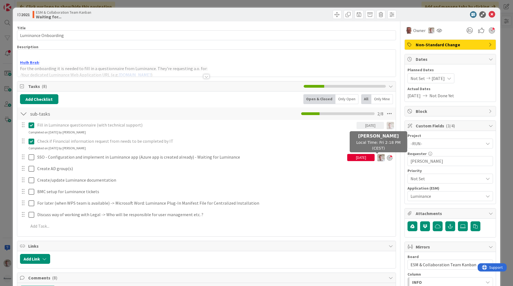
click at [378, 159] on img at bounding box center [381, 157] width 7 height 7
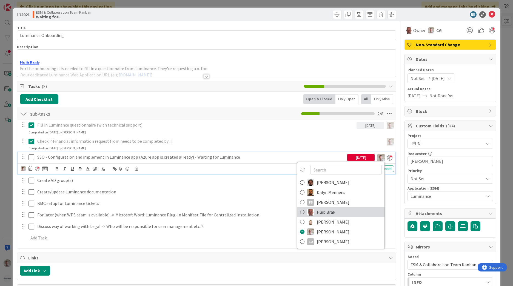
click at [323, 209] on span "Huib Brak" at bounding box center [326, 212] width 18 height 8
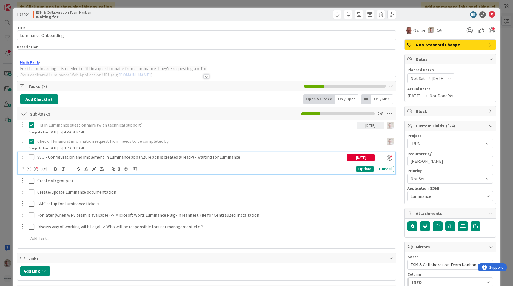
click at [378, 156] on div at bounding box center [381, 157] width 7 height 7
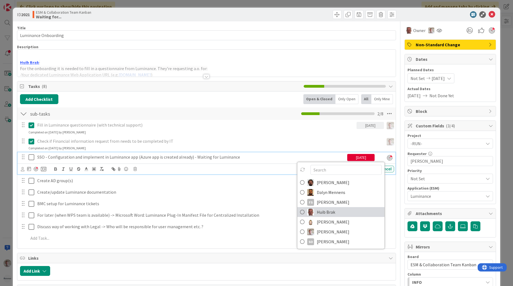
click at [322, 211] on span "Huib Brak" at bounding box center [326, 212] width 18 height 8
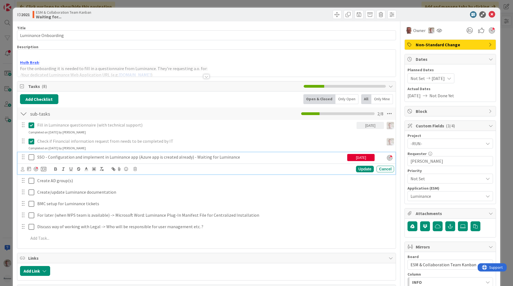
click at [378, 161] on div at bounding box center [381, 157] width 7 height 7
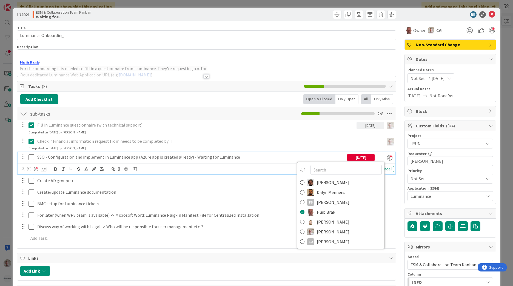
click at [348, 146] on div "Check if Financial information request from needs to be completed by IT" at bounding box center [209, 142] width 349 height 10
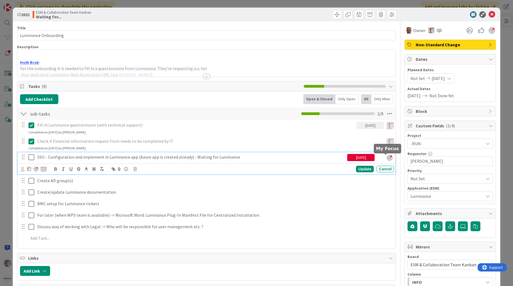
click at [387, 160] on div at bounding box center [389, 157] width 5 height 5
click at [489, 11] on div "ID 2021 ESM & Collaboration Team Kanban Waiting for..." at bounding box center [257, 15] width 488 height 14
click at [489, 15] on icon at bounding box center [492, 14] width 7 height 7
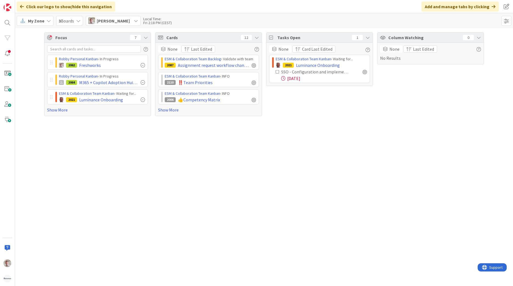
drag, startPoint x: 335, startPoint y: 116, endPoint x: 336, endPoint y: 109, distance: 7.0
click at [336, 116] on div "Focus 7 Robby Personal Kanban › In Progress 2062 Freshworks Robby Personal Kanb…" at bounding box center [264, 74] width 498 height 92
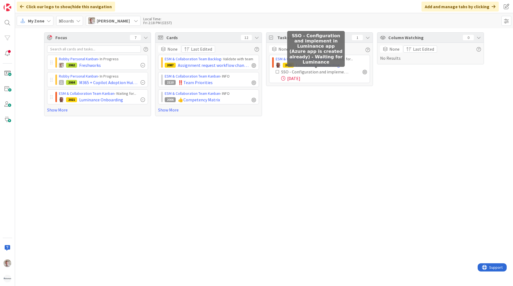
click at [350, 73] on div "SSO - Configuration and implement in Luminance app (Azure app is created alread…" at bounding box center [321, 72] width 91 height 7
click at [325, 73] on div "SSO - Configuration and implement in Luminance app (Azure app is created alread…" at bounding box center [315, 72] width 69 height 7
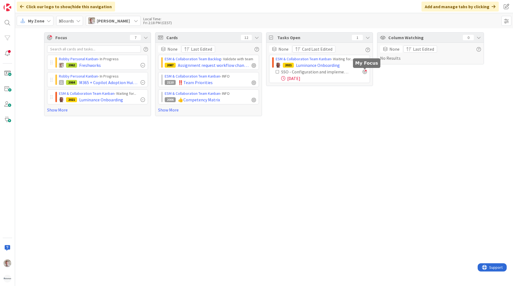
click at [363, 72] on div at bounding box center [365, 72] width 4 height 4
click at [364, 73] on div at bounding box center [365, 72] width 4 height 4
click at [313, 64] on span "Luminance Onboarding" at bounding box center [318, 65] width 44 height 7
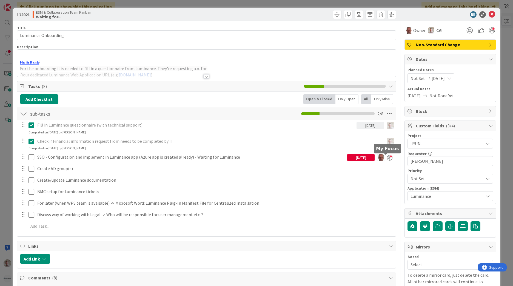
click at [387, 158] on div at bounding box center [389, 157] width 5 height 5
click at [489, 30] on div at bounding box center [492, 30] width 6 height 6
click at [489, 13] on icon at bounding box center [492, 14] width 7 height 7
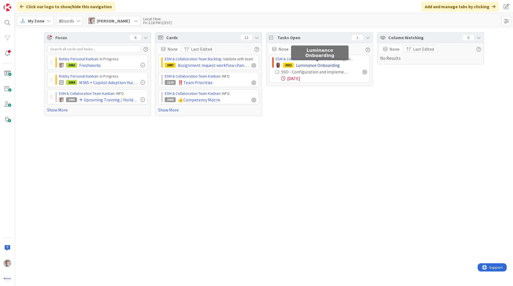
click at [325, 64] on span "Luminance Onboarding" at bounding box center [318, 65] width 44 height 7
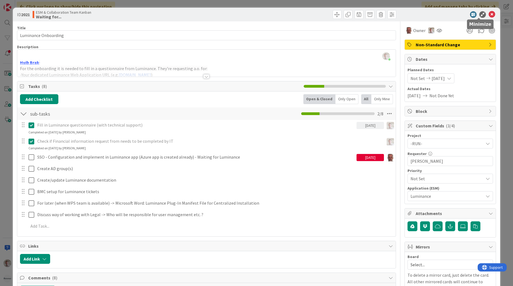
click at [489, 14] on icon at bounding box center [492, 14] width 7 height 7
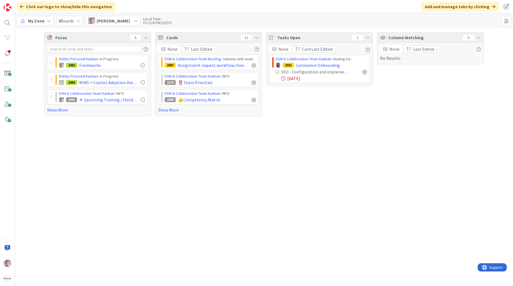
click at [322, 107] on div "Tasks Open 1 None Card Last Edited ESM & Collaboration Team Kanban › Waiting fo…" at bounding box center [319, 74] width 107 height 84
click at [175, 111] on link "Show More" at bounding box center [208, 110] width 101 height 7
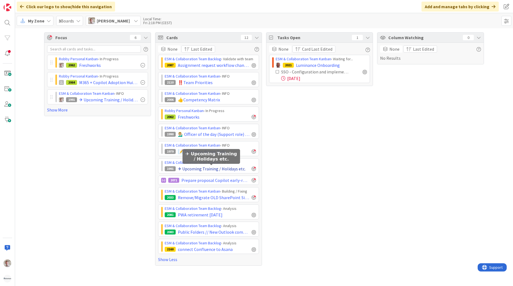
click at [192, 172] on span "✈ Upcoming Training / Holidays etc." at bounding box center [212, 169] width 68 height 7
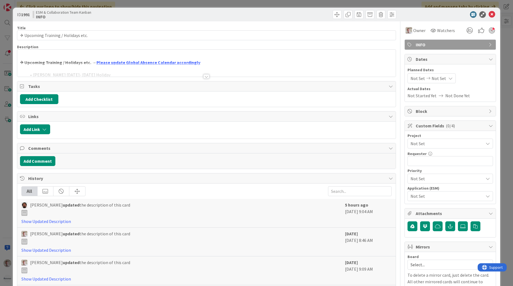
click at [205, 79] on div at bounding box center [206, 76] width 6 height 4
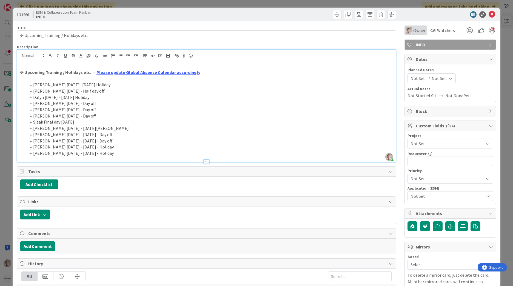
click at [414, 31] on span "Owner" at bounding box center [420, 30] width 12 height 7
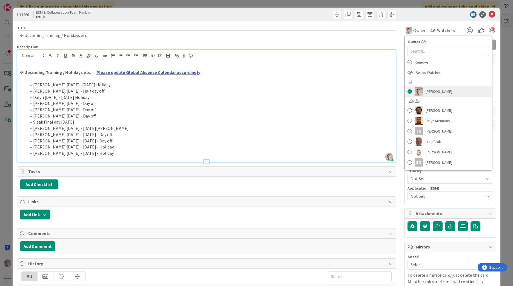
click at [408, 92] on span at bounding box center [410, 91] width 4 height 8
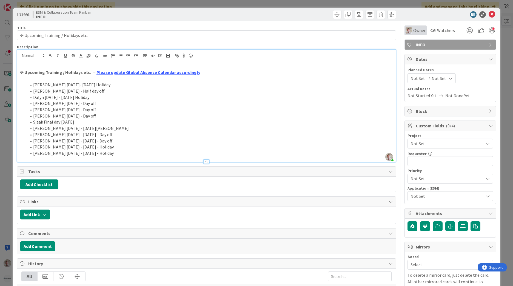
click at [405, 30] on div "Owner" at bounding box center [416, 31] width 22 height 10
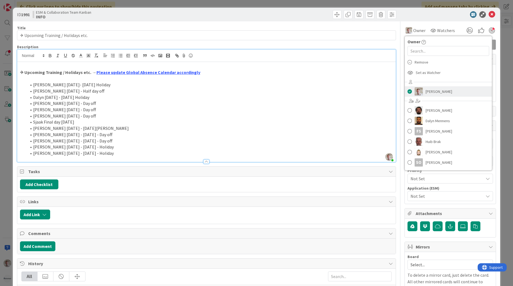
click at [408, 92] on span at bounding box center [410, 91] width 4 height 8
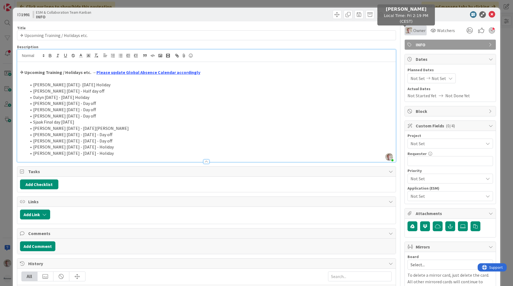
click at [414, 31] on span "Owner" at bounding box center [420, 30] width 12 height 7
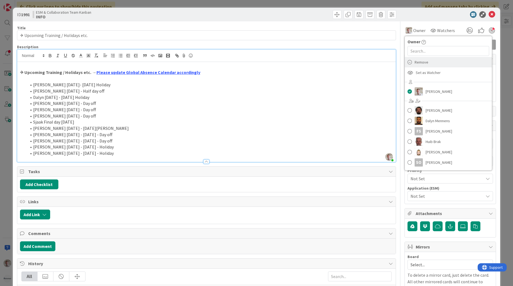
click at [421, 64] on span "Remove" at bounding box center [422, 62] width 14 height 8
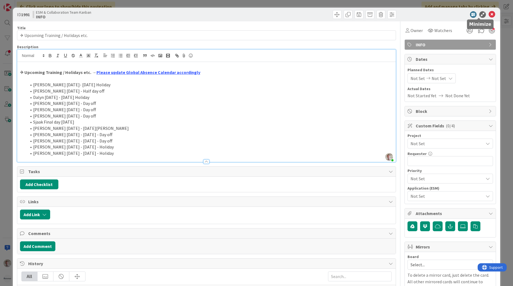
click at [489, 14] on icon at bounding box center [492, 14] width 7 height 7
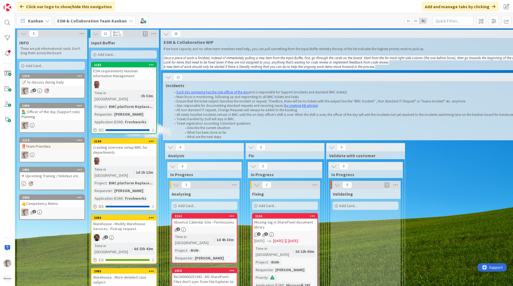
click at [35, 205] on div "👍Competency Matrix" at bounding box center [52, 203] width 65 height 7
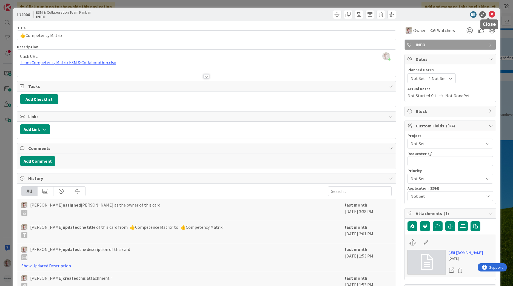
click at [489, 12] on icon at bounding box center [492, 14] width 7 height 7
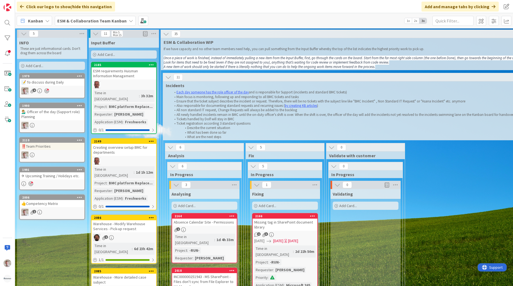
click at [36, 144] on div "‼️Team Priorities" at bounding box center [52, 146] width 65 height 7
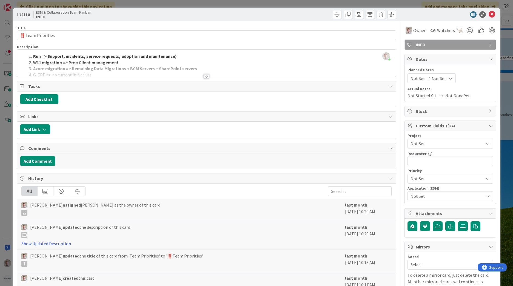
click at [203, 75] on div at bounding box center [206, 76] width 6 height 4
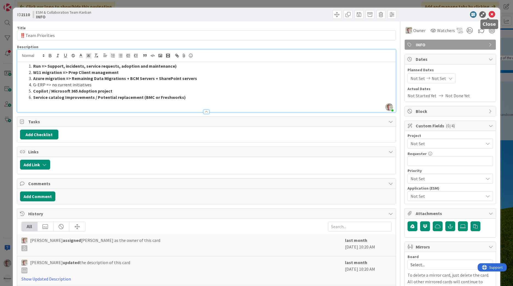
click at [489, 14] on icon at bounding box center [492, 14] width 7 height 7
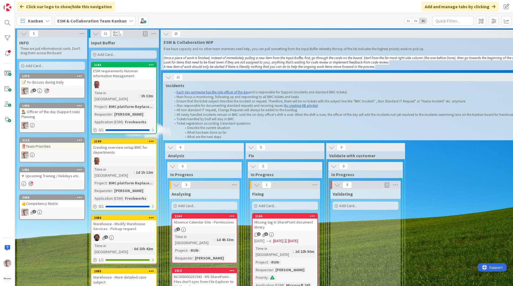
click at [54, 111] on div "💁🏼‍♂️ Officer of the day (Support role) Planning" at bounding box center [52, 114] width 65 height 12
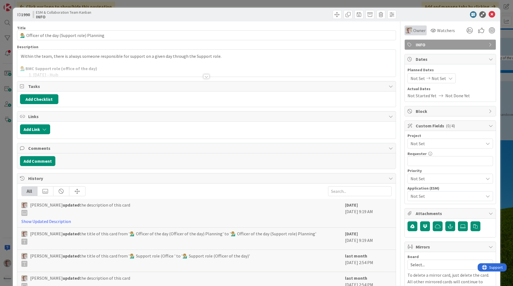
click at [418, 33] on span "Owner" at bounding box center [420, 30] width 12 height 7
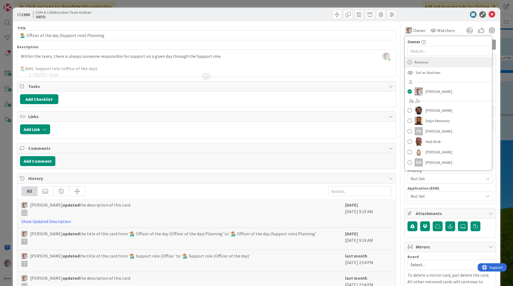
click at [415, 63] on span "Remove" at bounding box center [422, 62] width 14 height 8
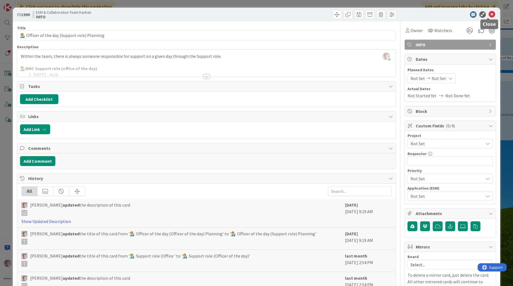
click at [489, 13] on icon at bounding box center [492, 14] width 7 height 7
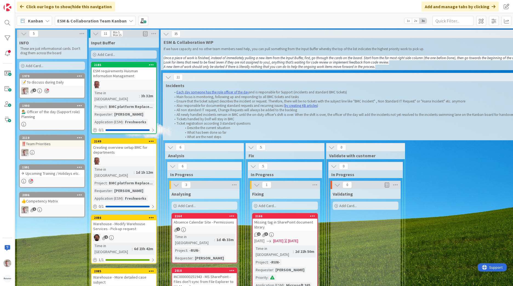
click at [50, 83] on div "📝 To discuss during Daily" at bounding box center [52, 82] width 65 height 7
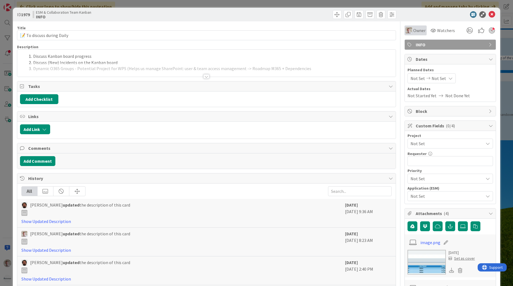
click at [413, 34] on div "Owner" at bounding box center [416, 31] width 22 height 10
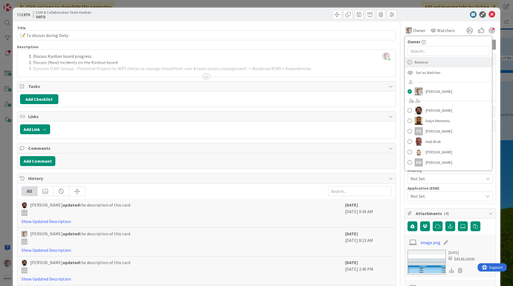
click at [425, 63] on div "Remove" at bounding box center [448, 62] width 87 height 10
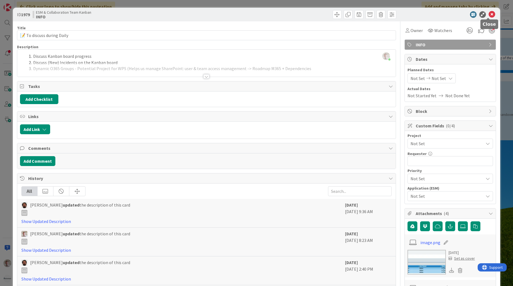
click at [490, 16] on icon at bounding box center [492, 14] width 7 height 7
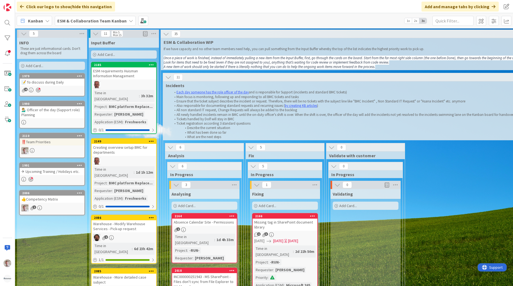
click at [64, 173] on div "✈ Upcoming Training / Holidays etc." at bounding box center [52, 171] width 65 height 7
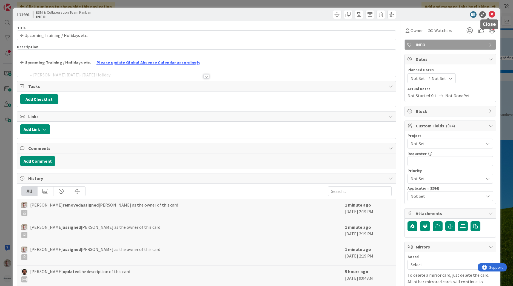
click at [489, 15] on icon at bounding box center [492, 14] width 7 height 7
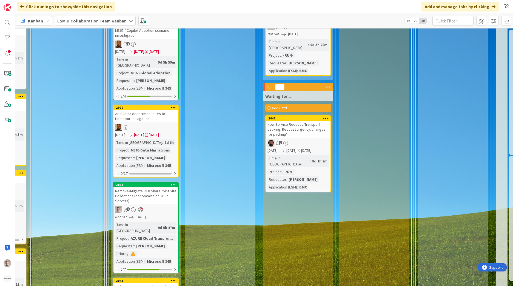
scroll to position [1070, 211]
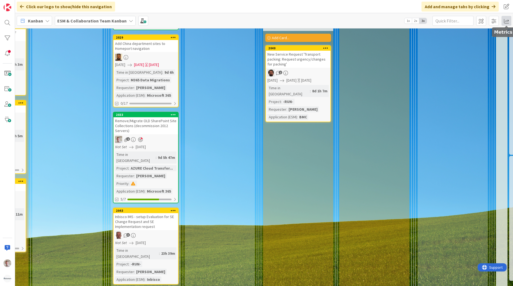
click at [505, 21] on span at bounding box center [507, 21] width 10 height 10
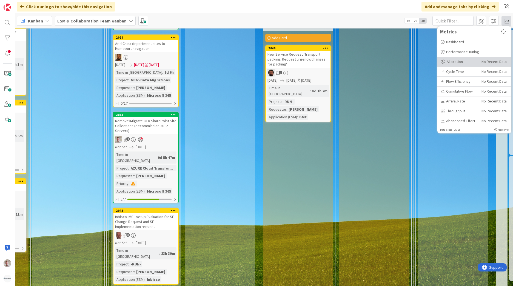
click at [459, 60] on div "Allocation" at bounding box center [459, 62] width 37 height 6
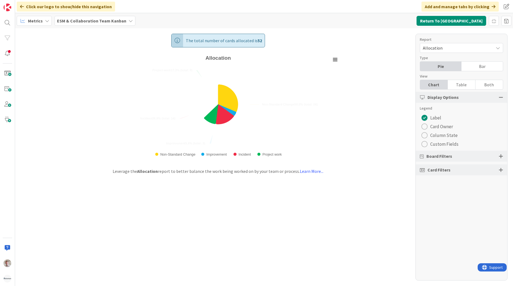
click at [432, 144] on span "Custom Fields" at bounding box center [445, 144] width 28 height 8
